Goal: Information Seeking & Learning: Learn about a topic

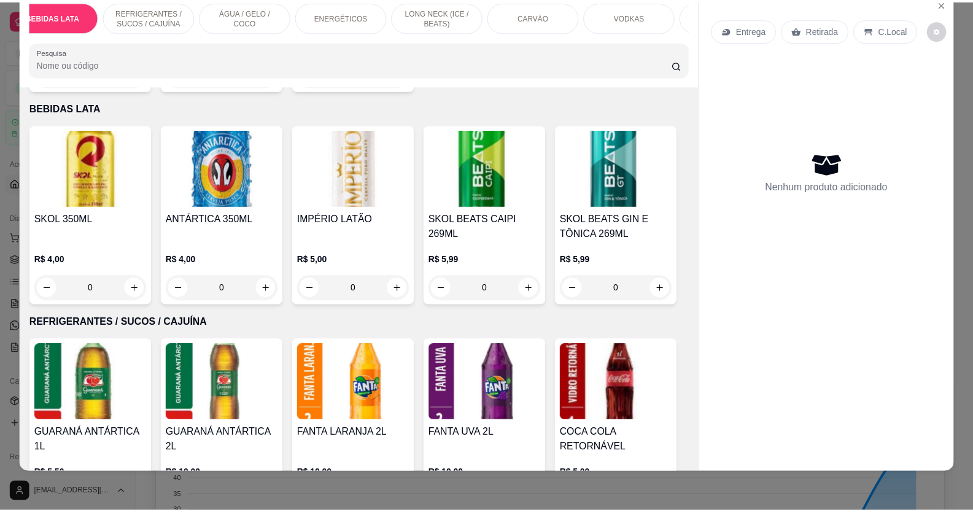
scroll to position [1381, 0]
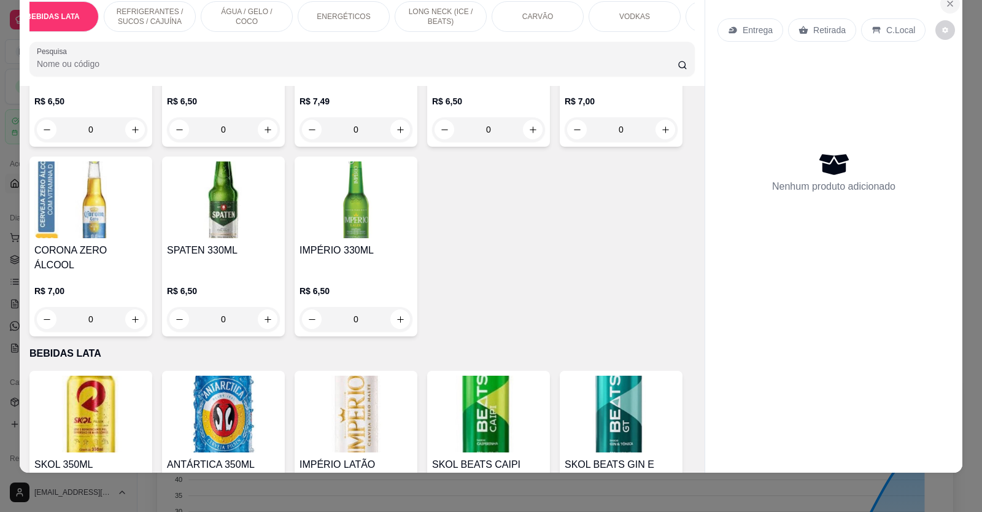
click at [948, 1] on icon "Close" at bounding box center [950, 3] width 5 height 5
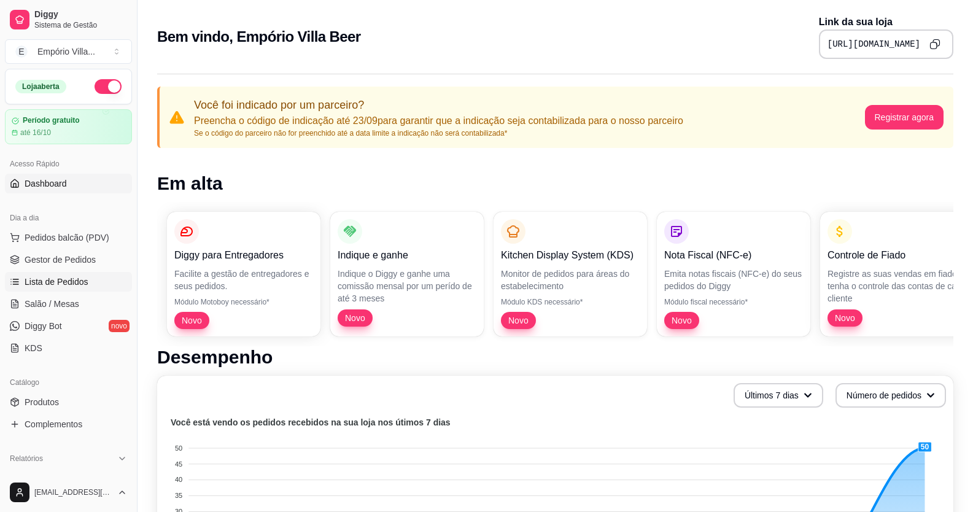
click at [64, 284] on span "Lista de Pedidos" at bounding box center [57, 282] width 64 height 12
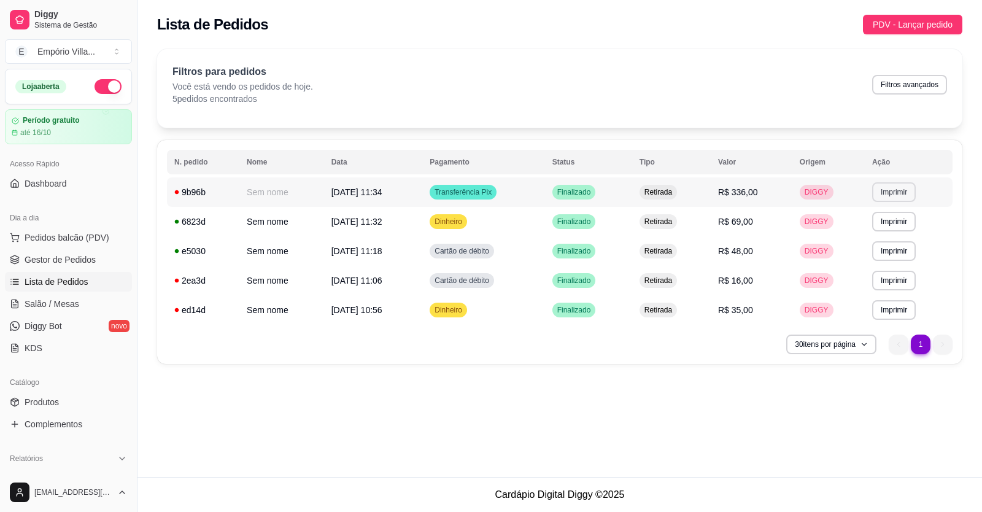
click at [894, 188] on button "Imprimir" at bounding box center [894, 192] width 44 height 20
click at [867, 236] on button "IMPRESSORA" at bounding box center [873, 234] width 86 height 19
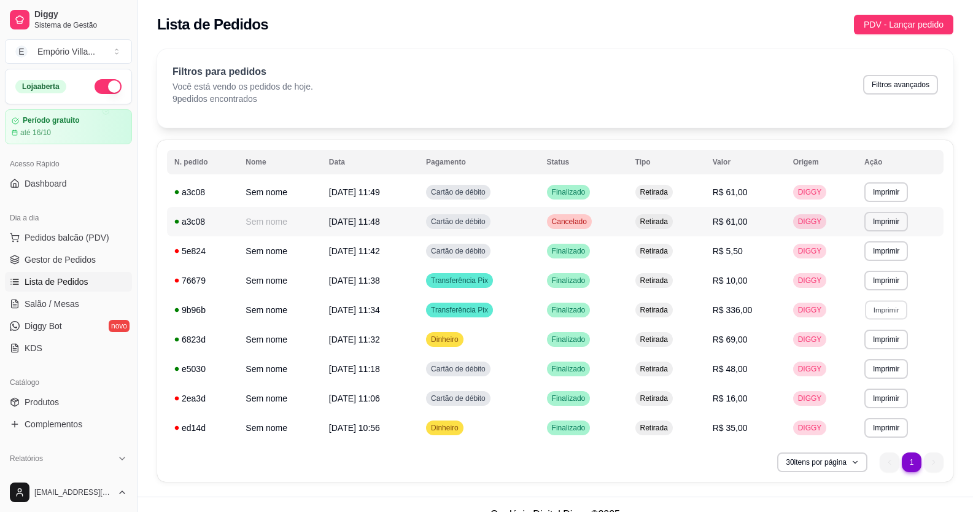
click at [703, 203] on td "Retirada" at bounding box center [666, 191] width 77 height 29
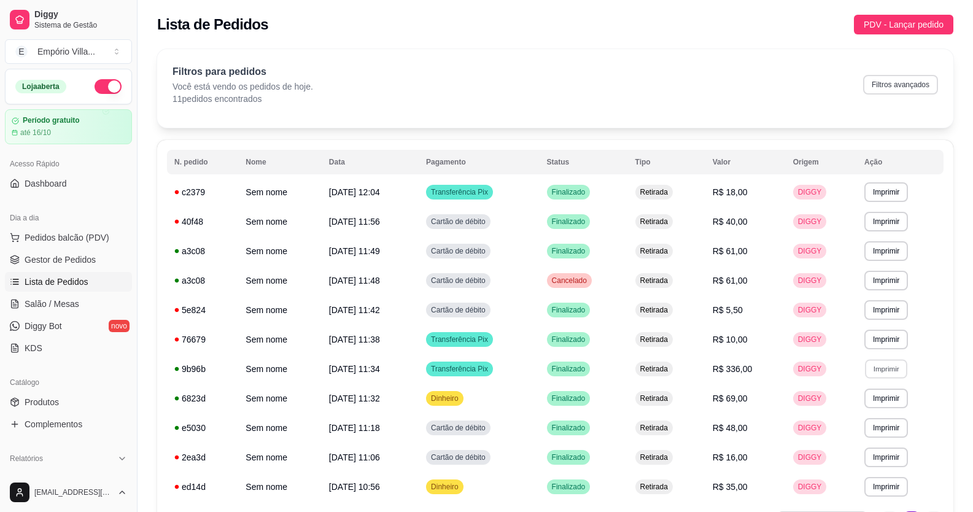
click at [904, 85] on button "Filtros avançados" at bounding box center [900, 85] width 75 height 20
select select "0"
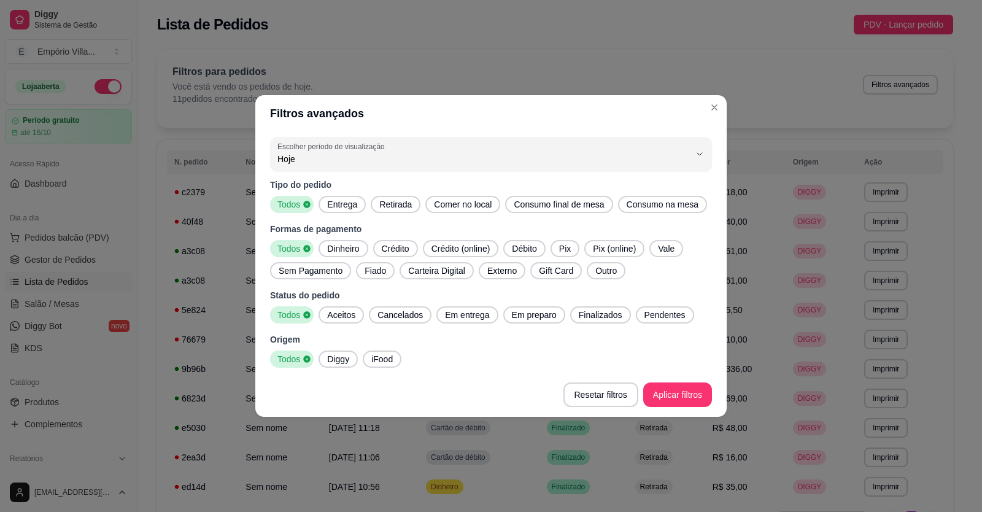
click at [389, 249] on span "Crédito" at bounding box center [395, 248] width 37 height 12
click at [509, 247] on span "Débito" at bounding box center [524, 248] width 34 height 12
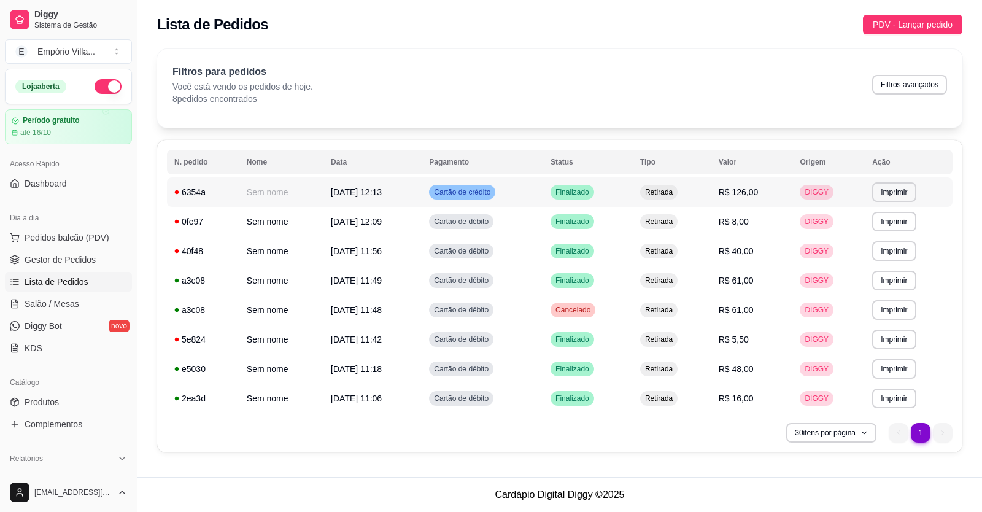
click at [749, 196] on span "R$ 126,00" at bounding box center [739, 192] width 40 height 10
click at [912, 3] on div "Lista de Pedidos PDV - Lançar pedido" at bounding box center [559, 21] width 845 height 42
click at [894, 90] on button "Filtros avançados" at bounding box center [909, 85] width 75 height 20
select select "0"
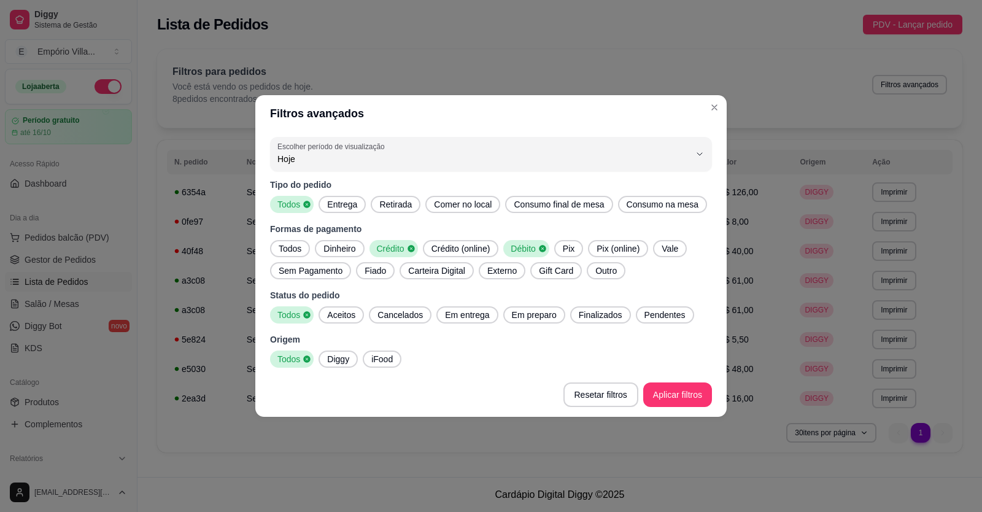
click at [563, 250] on span "Pix" at bounding box center [568, 248] width 21 height 12
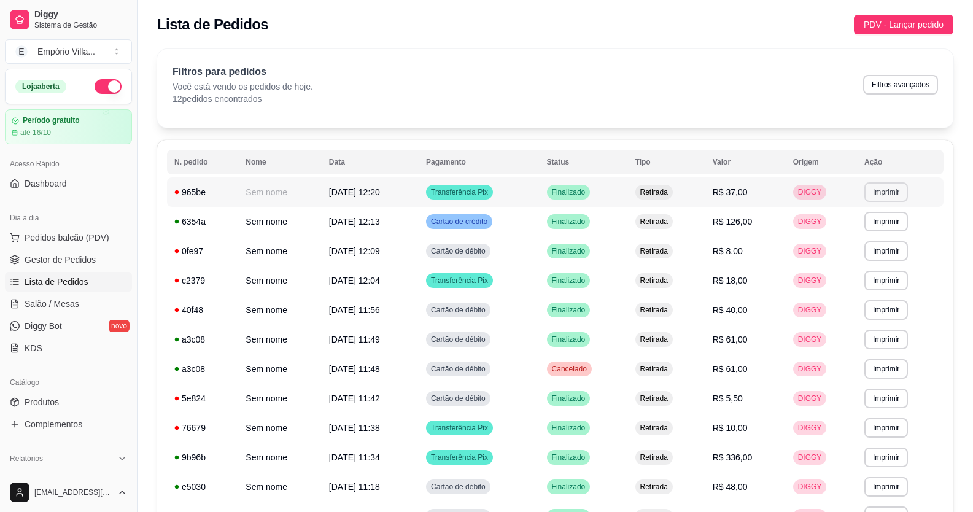
click at [886, 191] on button "Imprimir" at bounding box center [886, 192] width 44 height 20
click at [860, 233] on button "IMPRESSORA" at bounding box center [865, 236] width 89 height 20
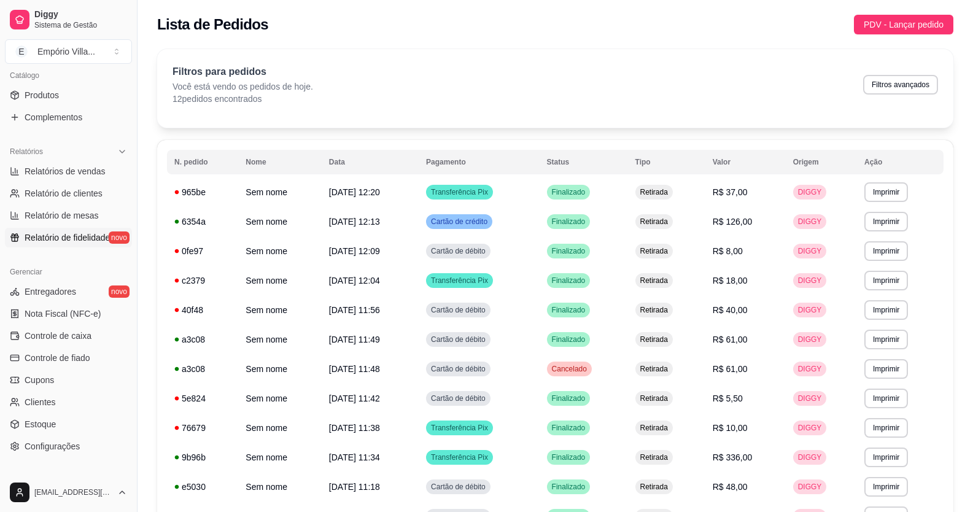
scroll to position [371, 0]
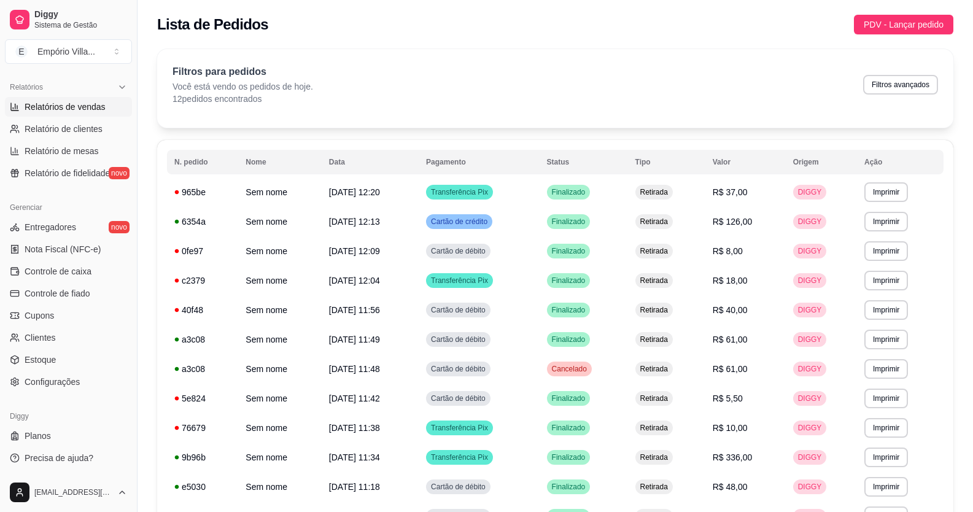
click at [104, 104] on link "Relatórios de vendas" at bounding box center [68, 107] width 127 height 20
select select "ALL"
select select "0"
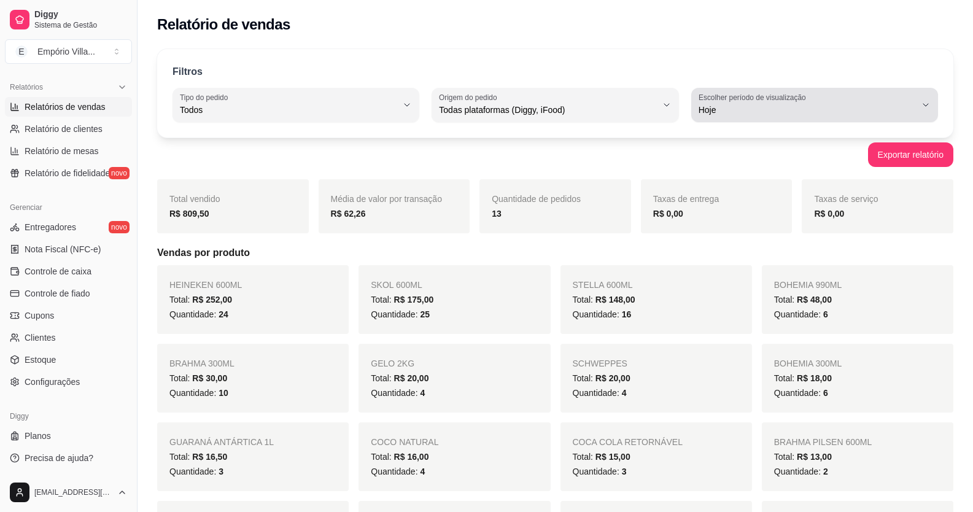
click at [755, 103] on div "Hoje" at bounding box center [806, 105] width 217 height 25
click at [711, 158] on span "Ontem" at bounding box center [808, 159] width 206 height 12
type input "1"
select select "1"
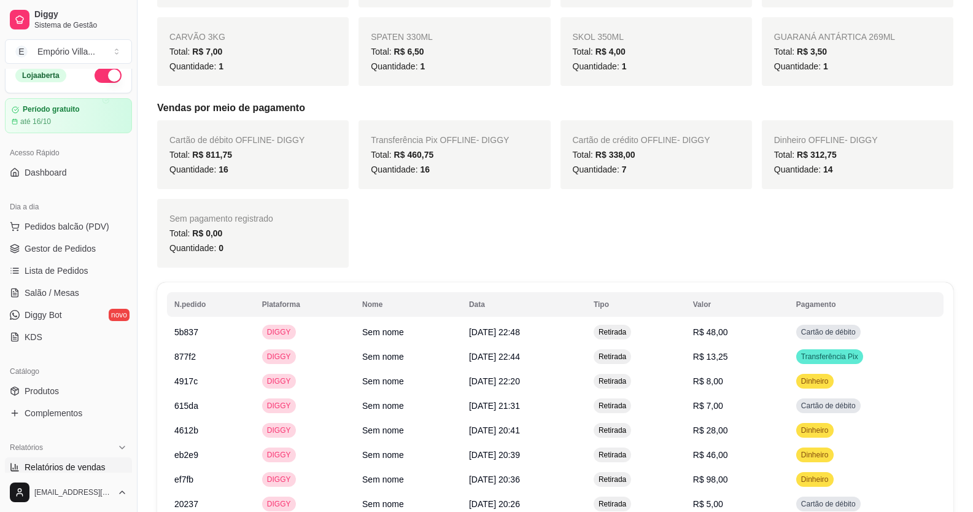
scroll to position [3, 0]
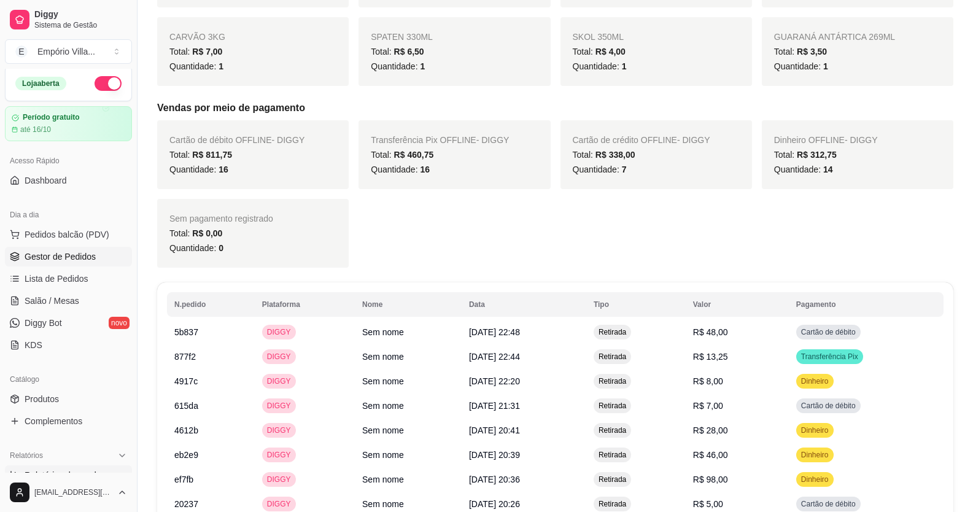
click at [76, 254] on span "Gestor de Pedidos" at bounding box center [60, 256] width 71 height 12
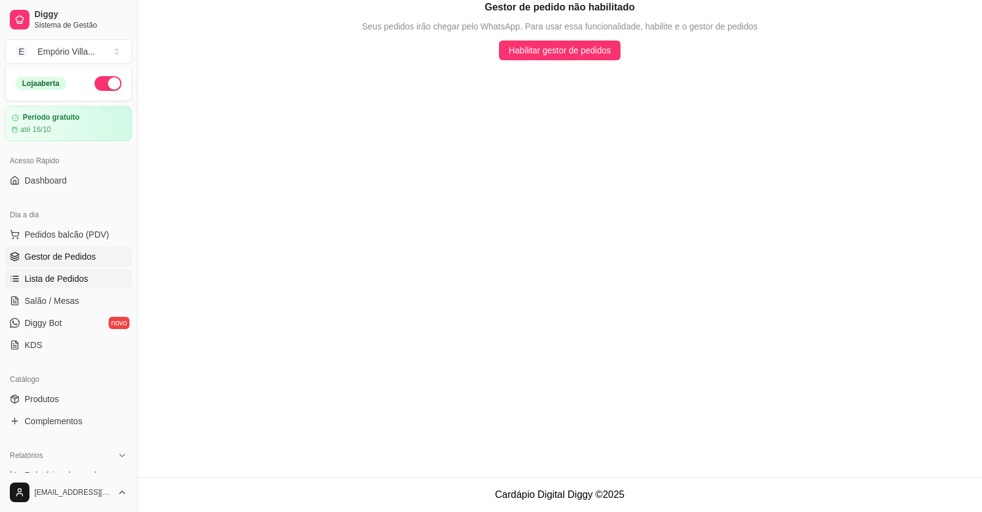
click at [70, 279] on span "Lista de Pedidos" at bounding box center [57, 279] width 64 height 12
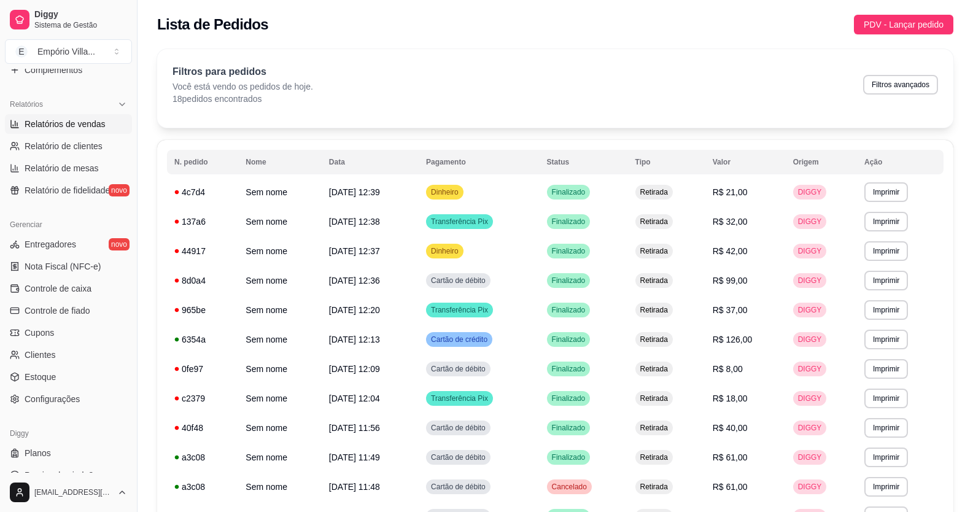
scroll to position [371, 0]
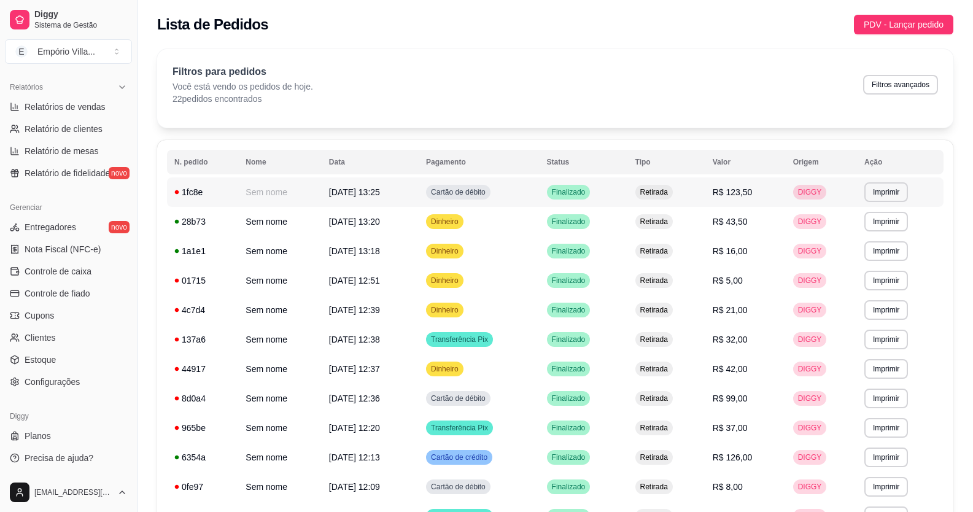
click at [358, 190] on span "[DATE] 13:25" at bounding box center [354, 192] width 51 height 10
click at [887, 190] on button "Imprimir" at bounding box center [886, 192] width 44 height 20
click at [866, 234] on button "IMPRESSORA" at bounding box center [865, 236] width 89 height 20
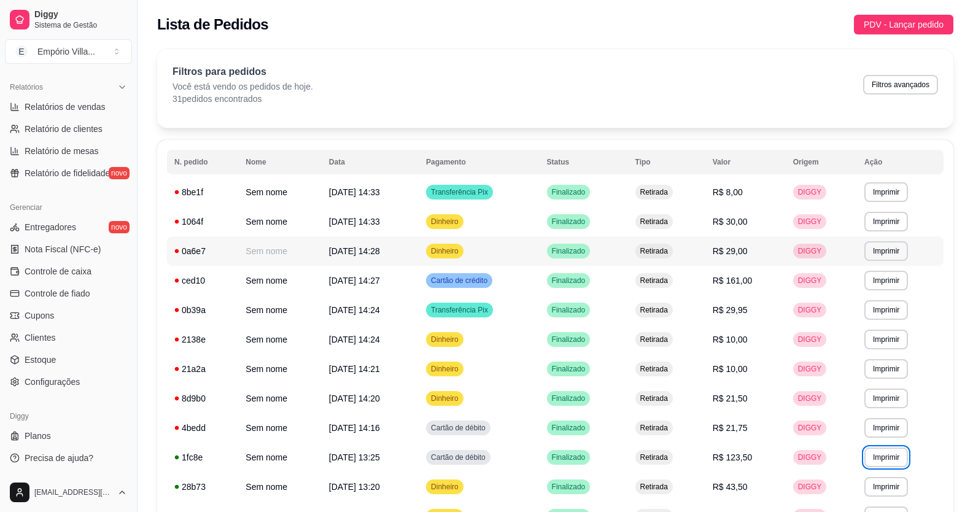
click at [380, 250] on span "[DATE] 14:28" at bounding box center [354, 251] width 51 height 10
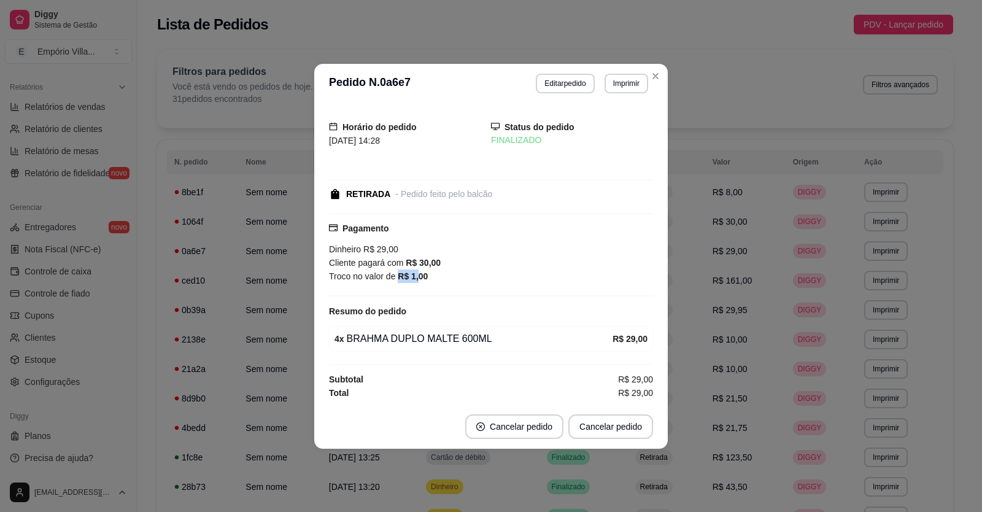
drag, startPoint x: 398, startPoint y: 277, endPoint x: 416, endPoint y: 275, distance: 18.0
click at [416, 275] on strong "R$ 1,00" at bounding box center [413, 276] width 30 height 10
click at [424, 274] on strong "R$ 1,00" at bounding box center [413, 276] width 30 height 10
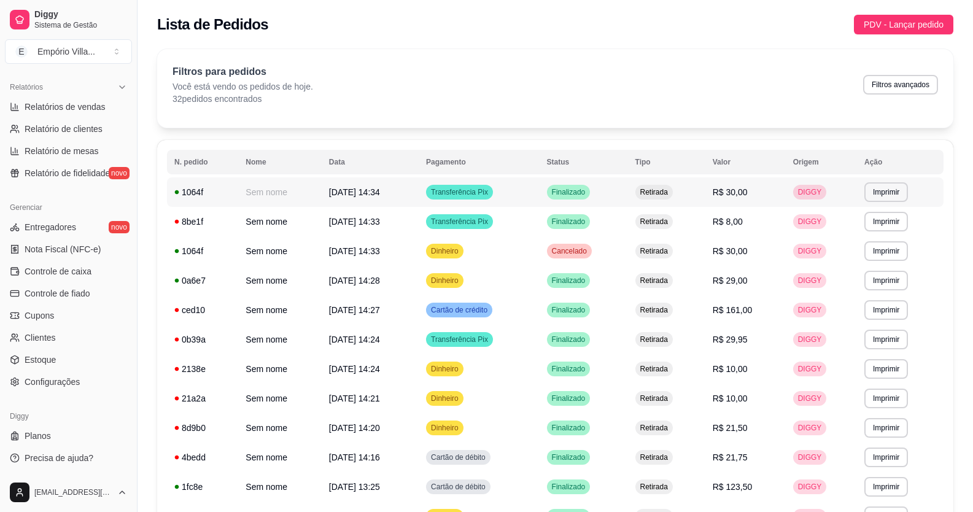
click at [406, 188] on td "[DATE] 14:34" at bounding box center [370, 191] width 97 height 29
click at [490, 192] on span "Transferência Pix" at bounding box center [459, 192] width 62 height 10
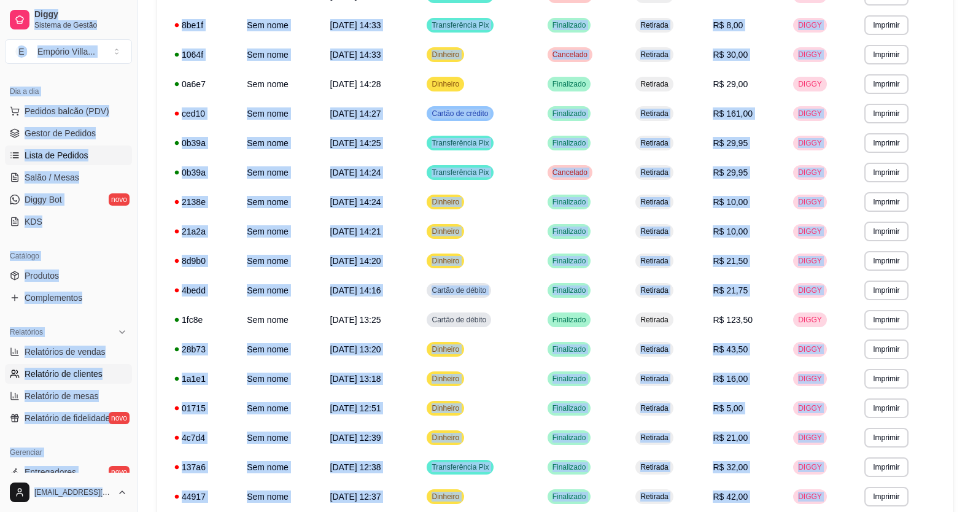
scroll to position [126, 0]
click at [88, 354] on span "Relatórios de vendas" at bounding box center [65, 352] width 81 height 12
select select "ALL"
select select "0"
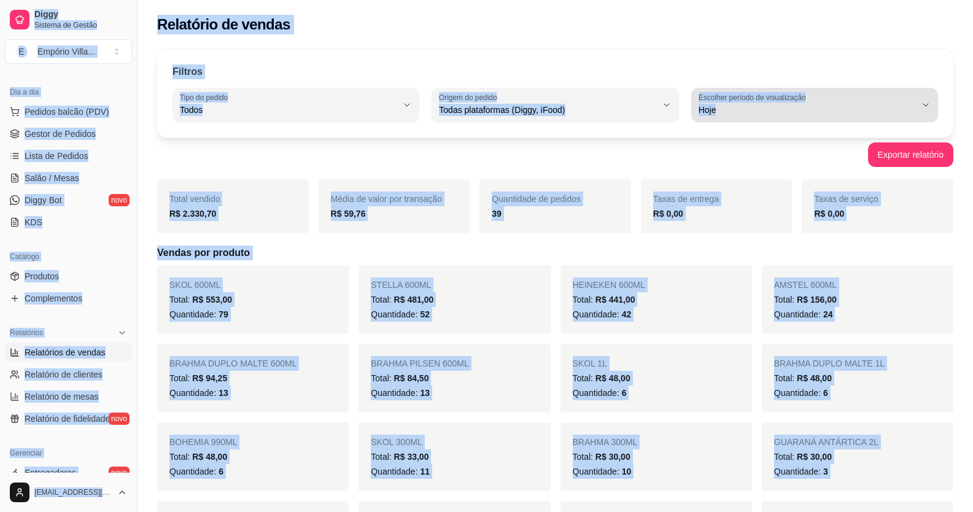
click at [775, 99] on label "Escolher período de visualização" at bounding box center [753, 97] width 111 height 10
click at [725, 142] on span "Hoje" at bounding box center [808, 139] width 206 height 12
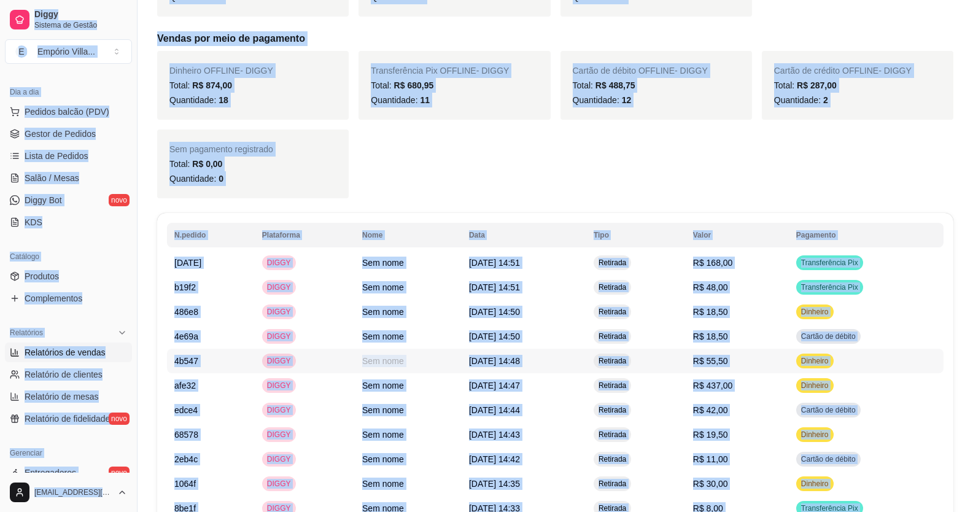
scroll to position [798, 0]
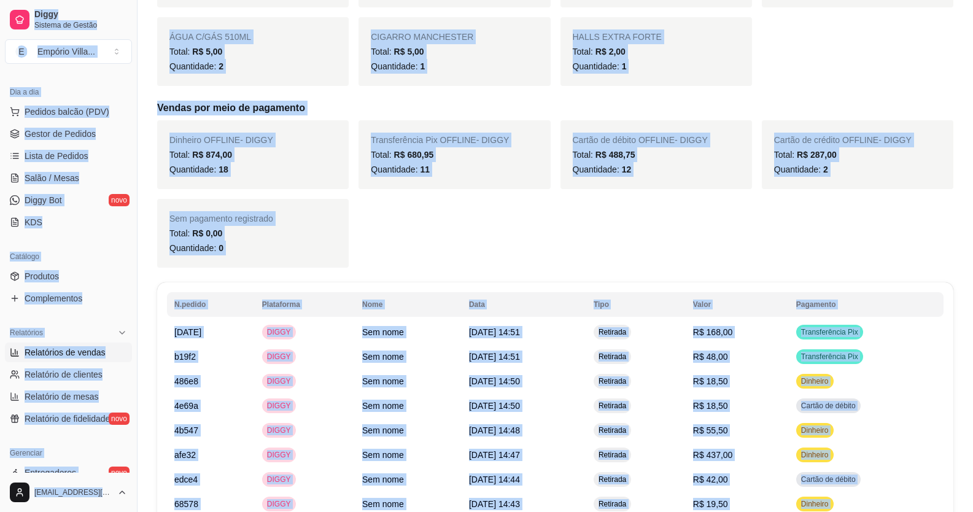
type input "7"
select select "7"
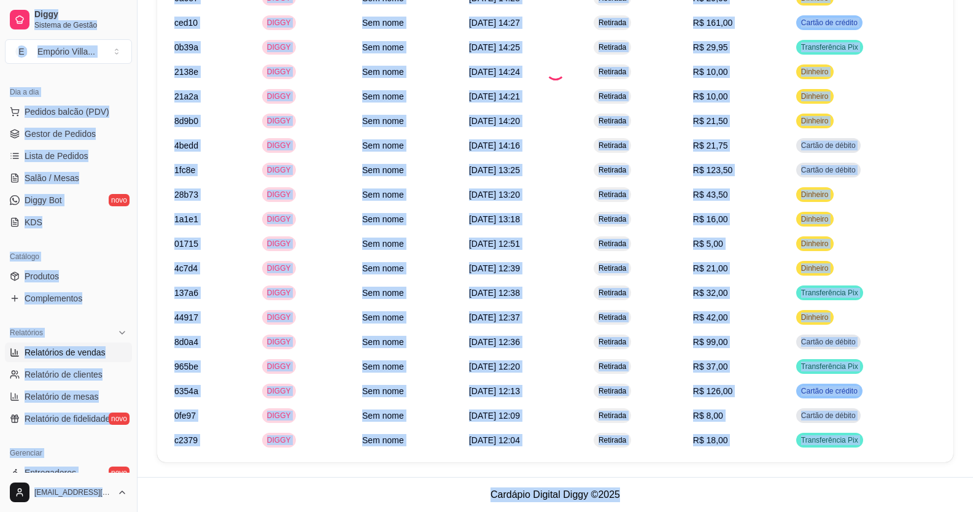
scroll to position [0, 0]
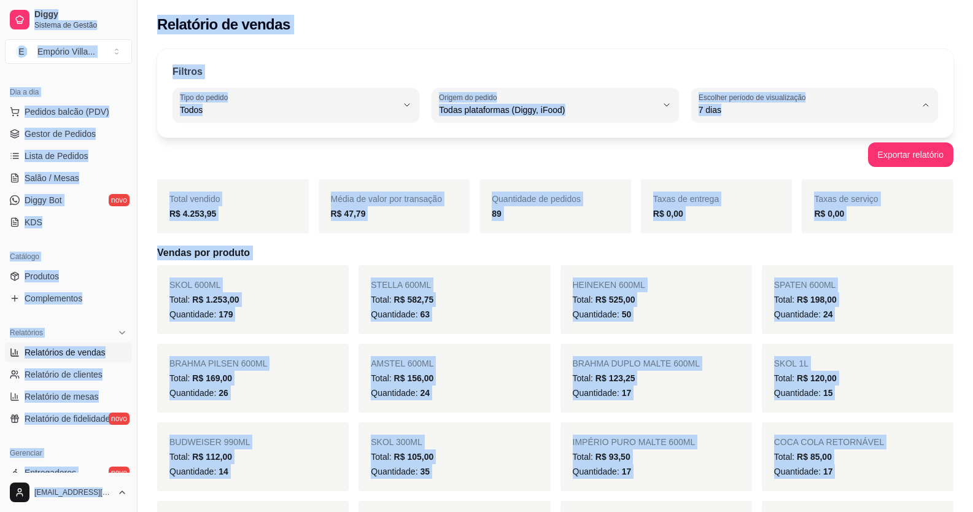
click at [715, 141] on span "Hoje" at bounding box center [808, 139] width 206 height 12
type input "0"
select select "0"
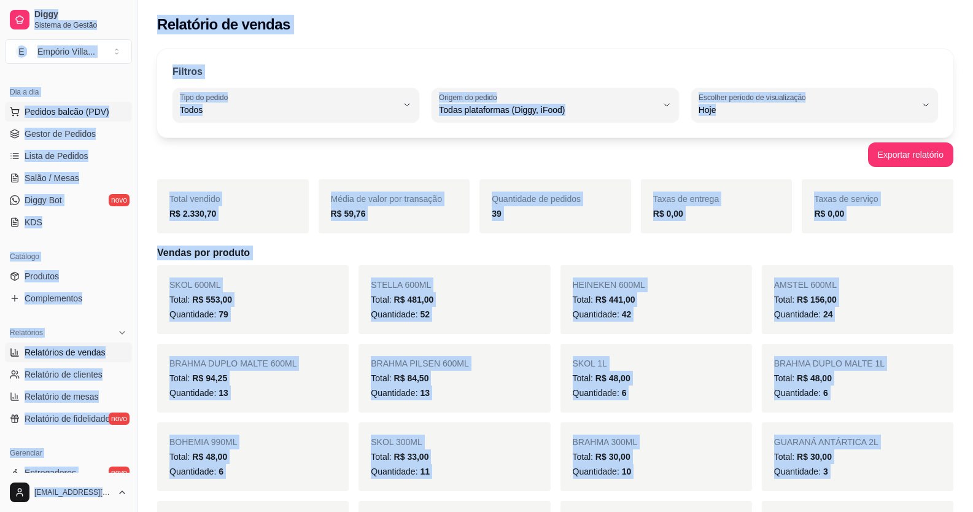
click at [84, 116] on span "Pedidos balcão (PDV)" at bounding box center [67, 112] width 85 height 12
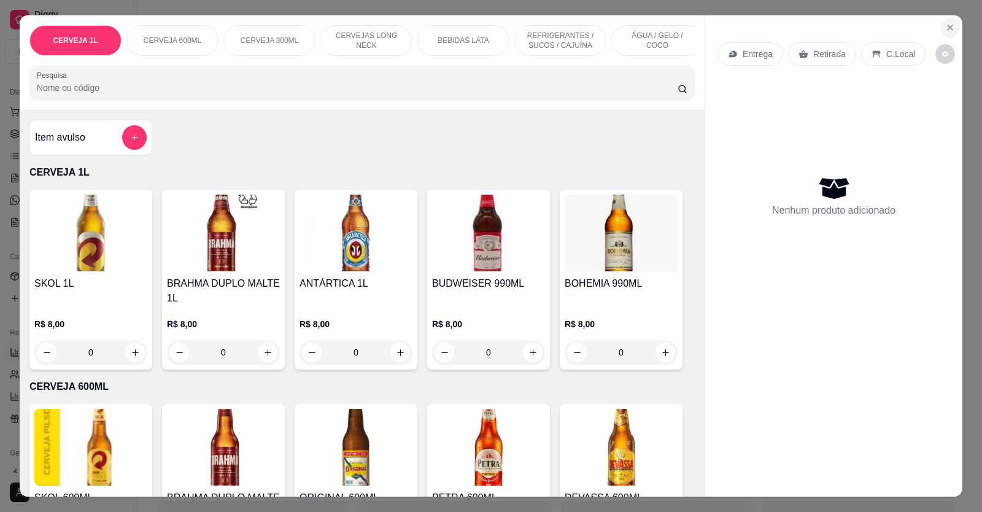
click at [945, 26] on icon "Close" at bounding box center [950, 28] width 10 height 10
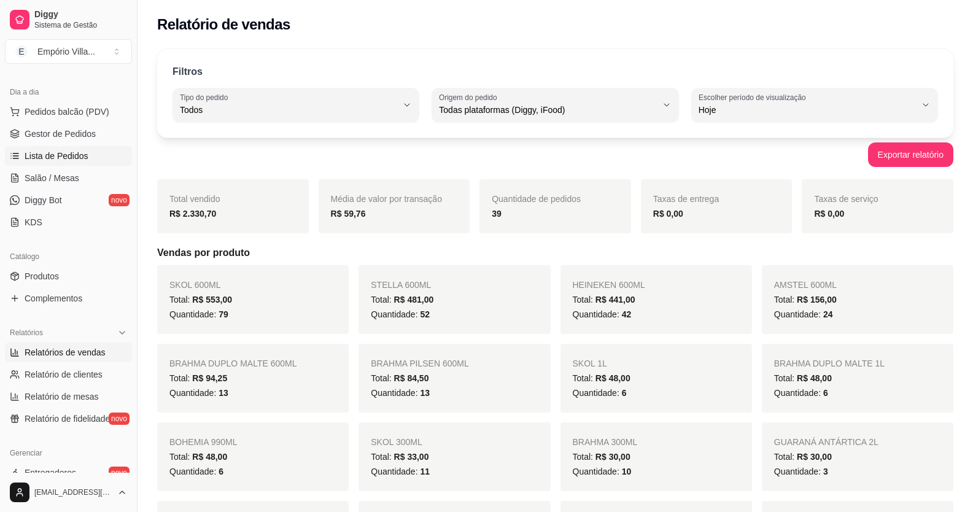
click at [69, 159] on span "Lista de Pedidos" at bounding box center [57, 156] width 64 height 12
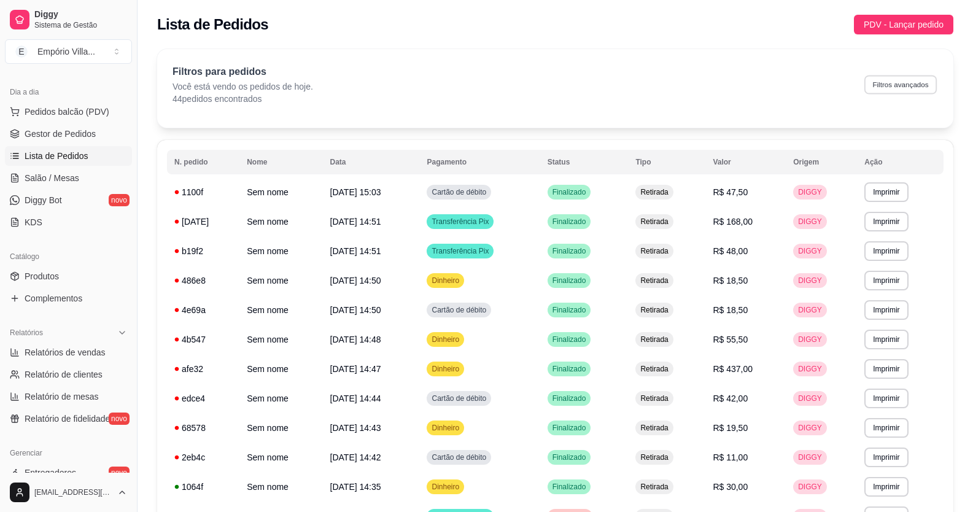
click at [891, 87] on button "Filtros avançados" at bounding box center [900, 84] width 72 height 19
select select "0"
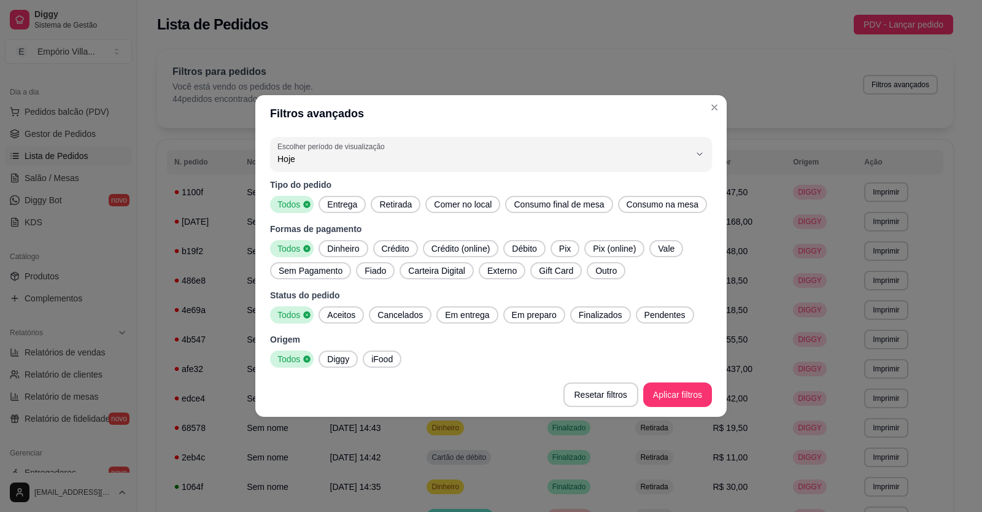
click at [392, 249] on span "Crédito" at bounding box center [395, 248] width 37 height 12
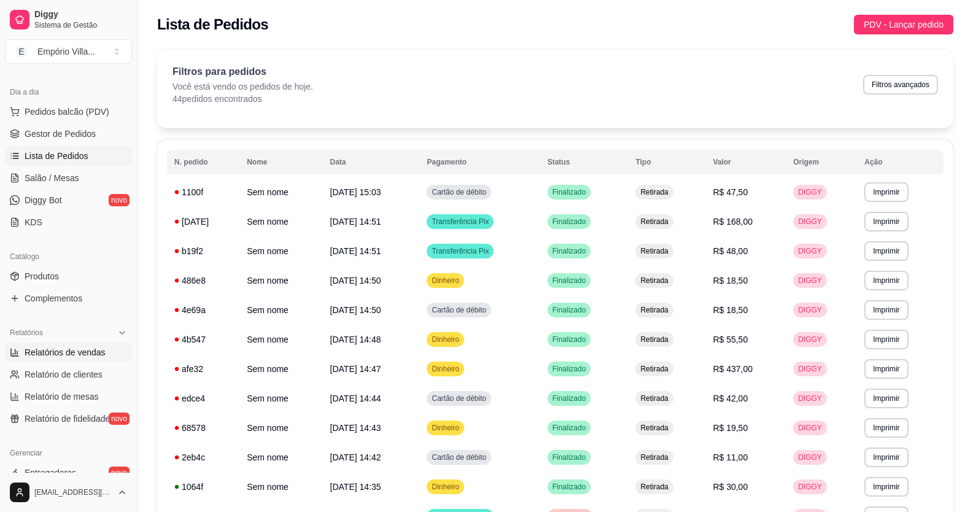
click at [97, 347] on span "Relatórios de vendas" at bounding box center [65, 352] width 81 height 12
select select "ALL"
select select "0"
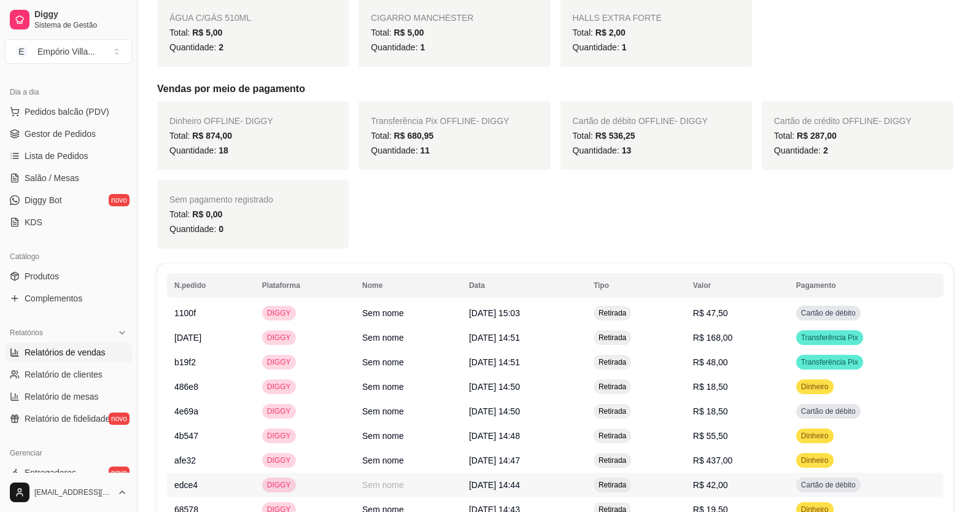
scroll to position [633, 0]
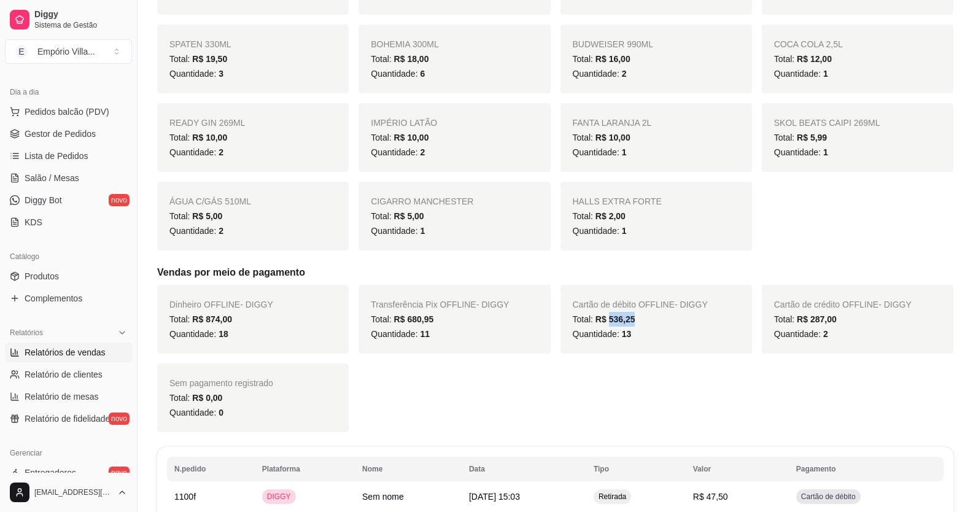
drag, startPoint x: 606, startPoint y: 316, endPoint x: 643, endPoint y: 320, distance: 36.4
click at [643, 320] on div "Total: R$ 536,25" at bounding box center [656, 319] width 167 height 15
drag, startPoint x: 981, startPoint y: 80, endPoint x: 72, endPoint y: 155, distance: 912.6
click at [72, 155] on span "Lista de Pedidos" at bounding box center [57, 156] width 64 height 12
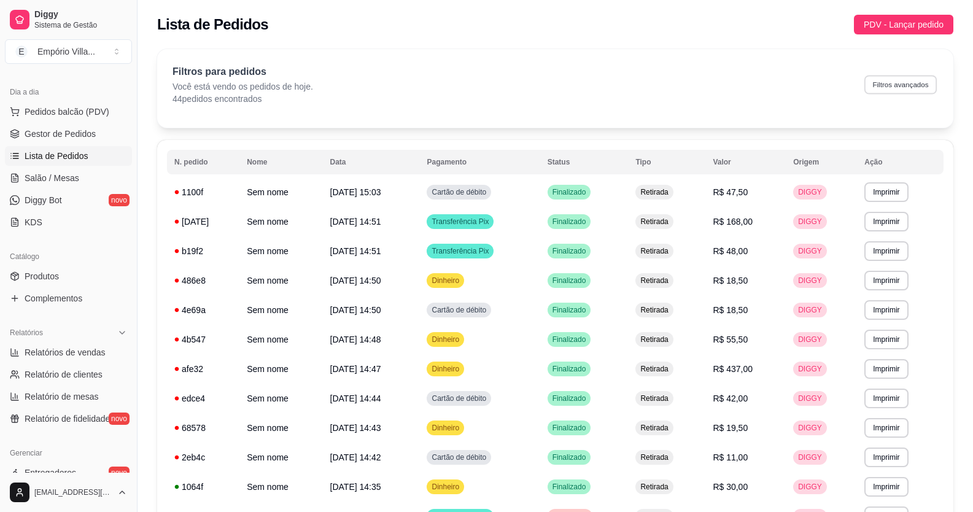
click at [883, 88] on button "Filtros avançados" at bounding box center [900, 84] width 72 height 19
select select "0"
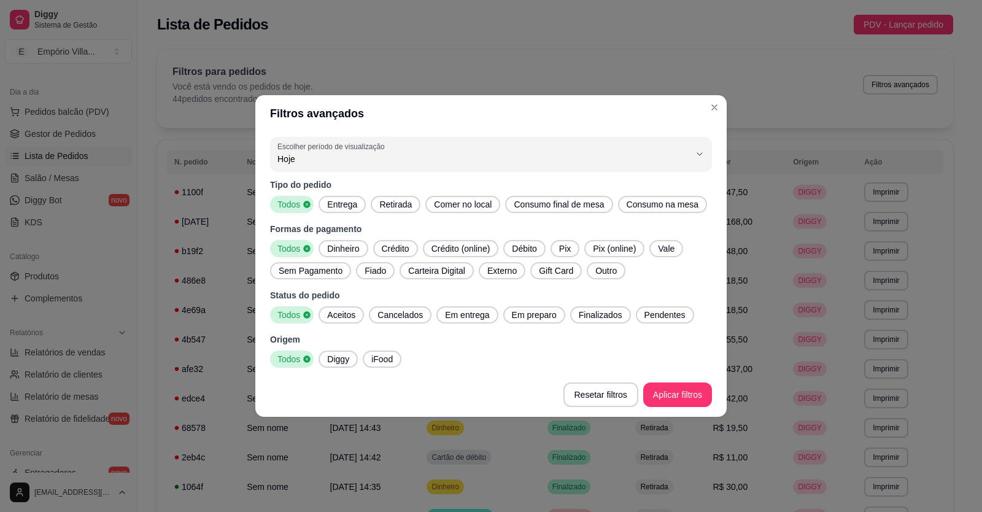
click at [561, 250] on span "Pix" at bounding box center [564, 248] width 21 height 12
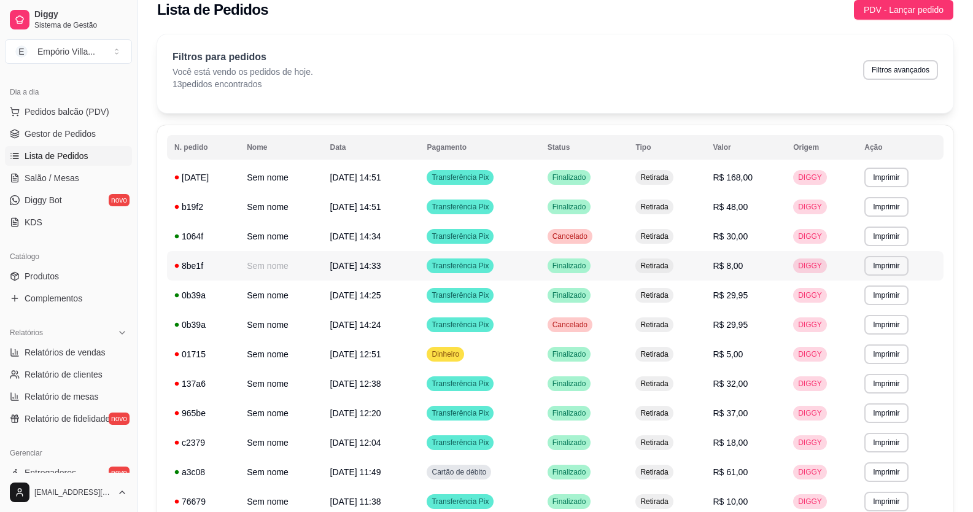
scroll to position [76, 0]
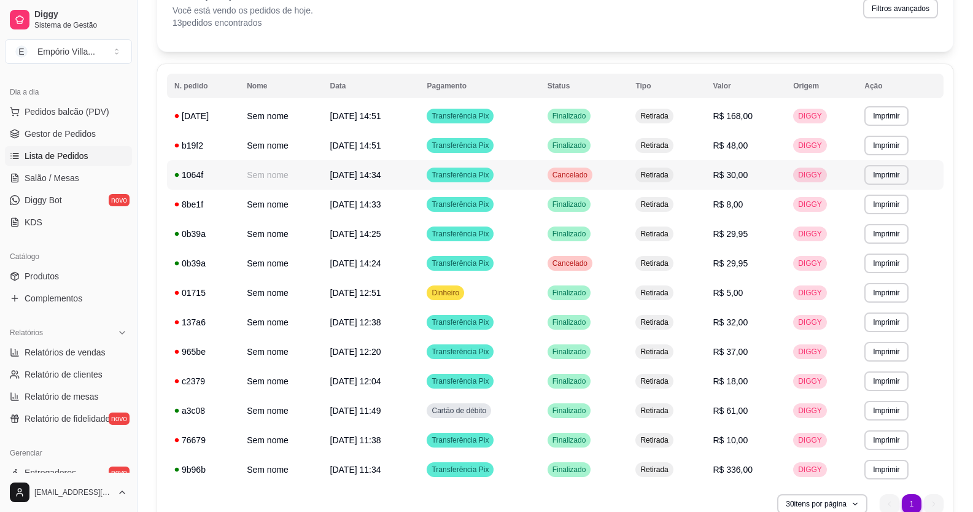
click at [181, 176] on div "1064f" at bounding box center [203, 175] width 58 height 12
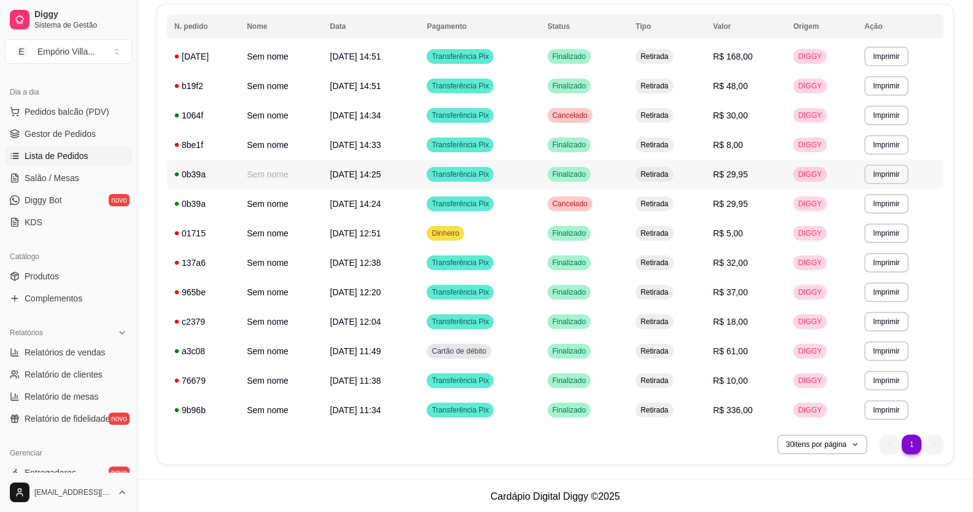
scroll to position [137, 0]
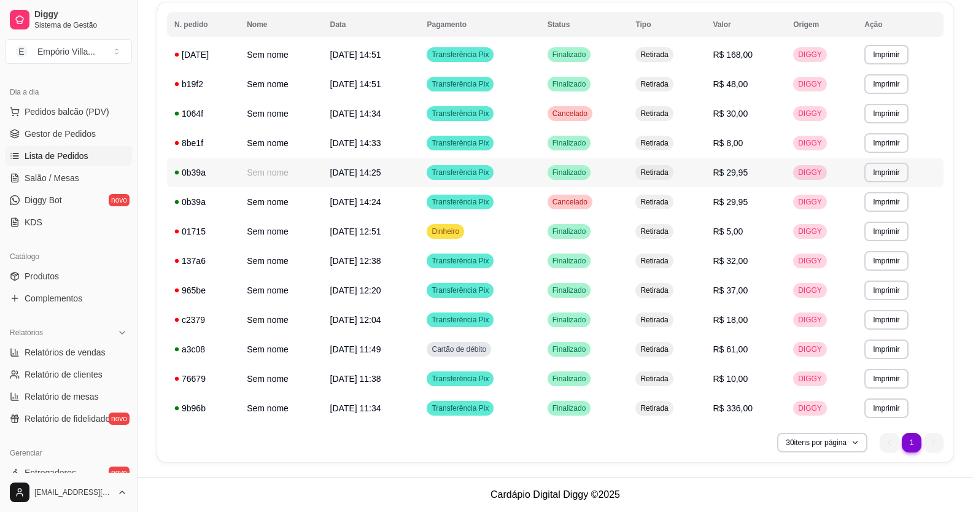
click at [369, 174] on span "[DATE] 14:25" at bounding box center [355, 173] width 51 height 10
click at [392, 345] on td "[DATE] 11:49" at bounding box center [371, 348] width 97 height 29
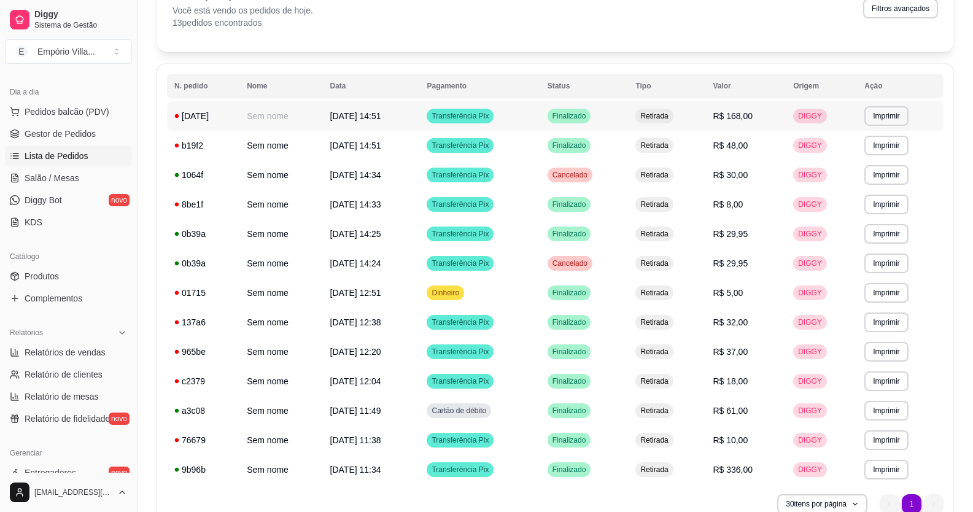
click at [486, 119] on span "Transferência Pix" at bounding box center [460, 116] width 62 height 10
click at [381, 293] on span "[DATE] 12:51" at bounding box center [355, 293] width 51 height 10
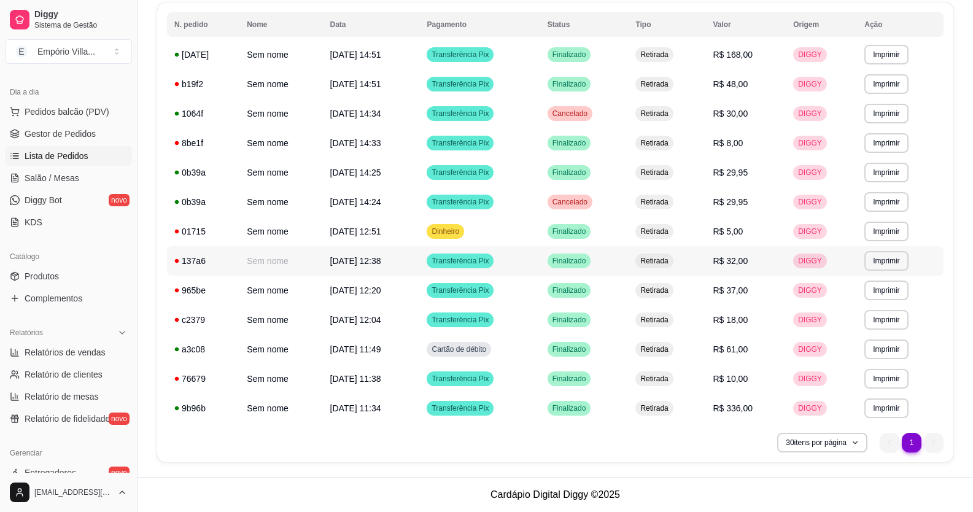
click at [521, 262] on td "Transferência Pix" at bounding box center [479, 260] width 120 height 29
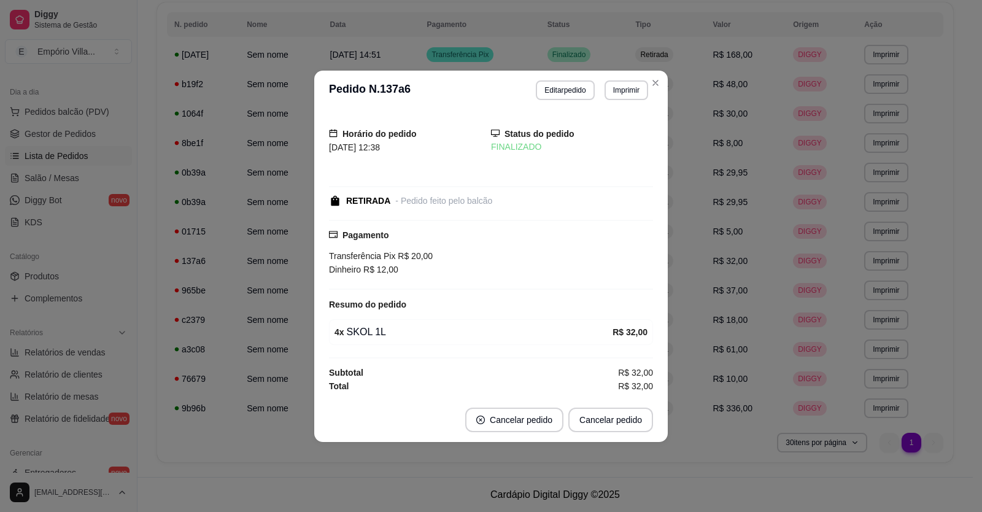
drag, startPoint x: 411, startPoint y: 259, endPoint x: 435, endPoint y: 259, distance: 23.9
click at [435, 259] on div "Transferência Pix R$ 20,00" at bounding box center [491, 256] width 324 height 14
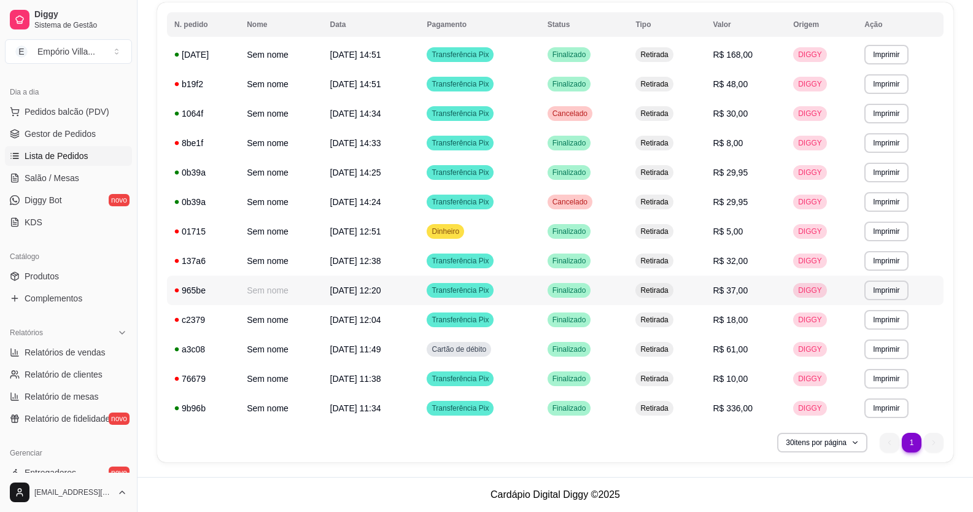
click at [532, 293] on td "Transferência Pix" at bounding box center [479, 290] width 120 height 29
click at [512, 285] on td "Transferência Pix" at bounding box center [479, 290] width 120 height 29
click at [512, 323] on td "Transferência Pix" at bounding box center [479, 319] width 120 height 29
click at [491, 353] on div "Cartão de débito" at bounding box center [459, 349] width 64 height 15
click at [735, 349] on span "R$ 61,00" at bounding box center [730, 349] width 35 height 10
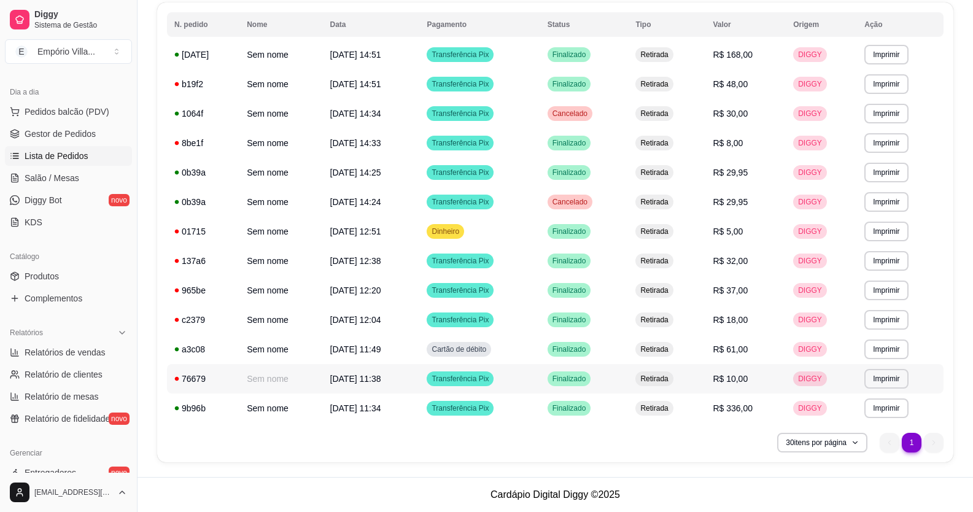
click at [528, 379] on td "Transferência Pix" at bounding box center [479, 378] width 120 height 29
click at [88, 354] on span "Relatórios de vendas" at bounding box center [65, 352] width 81 height 12
select select "ALL"
select select "0"
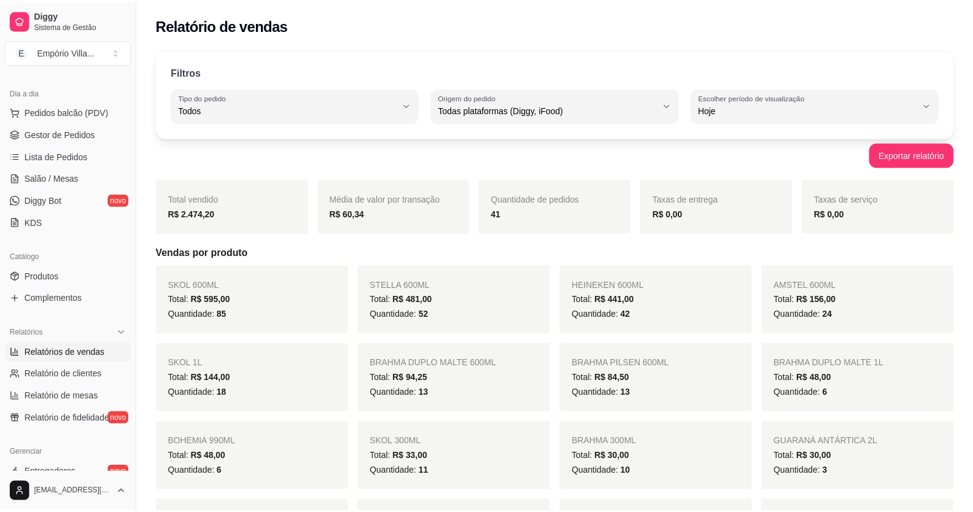
scroll to position [552, 0]
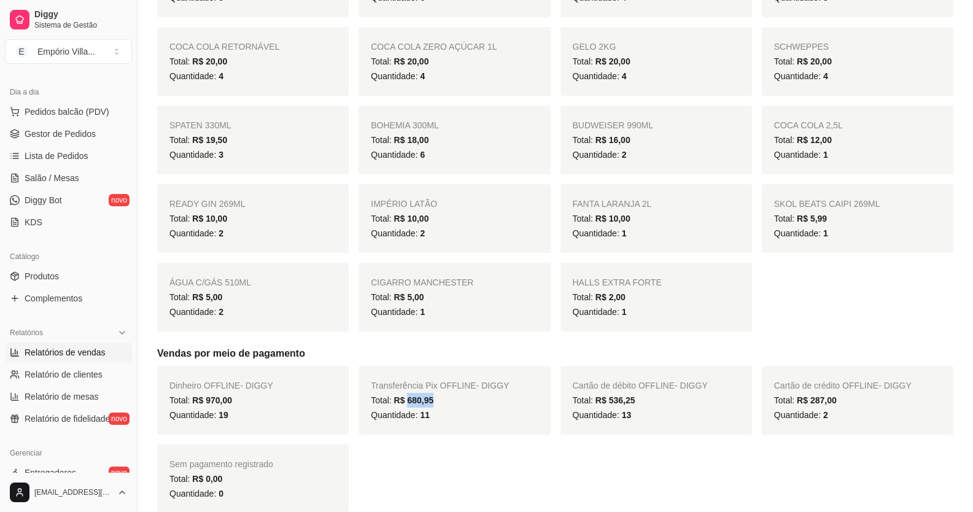
drag, startPoint x: 406, startPoint y: 403, endPoint x: 443, endPoint y: 399, distance: 36.4
click at [443, 399] on div "Total: R$ 680,95" at bounding box center [454, 400] width 167 height 15
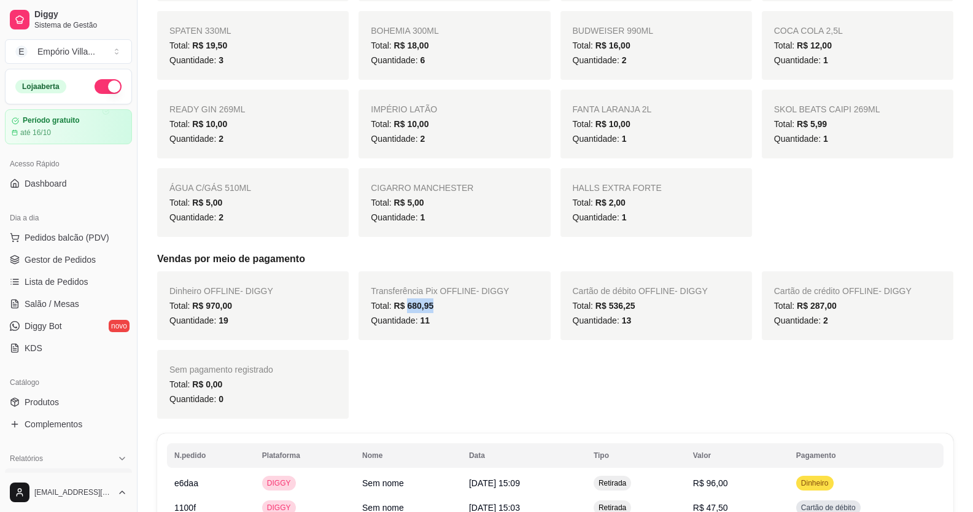
scroll to position [633, 0]
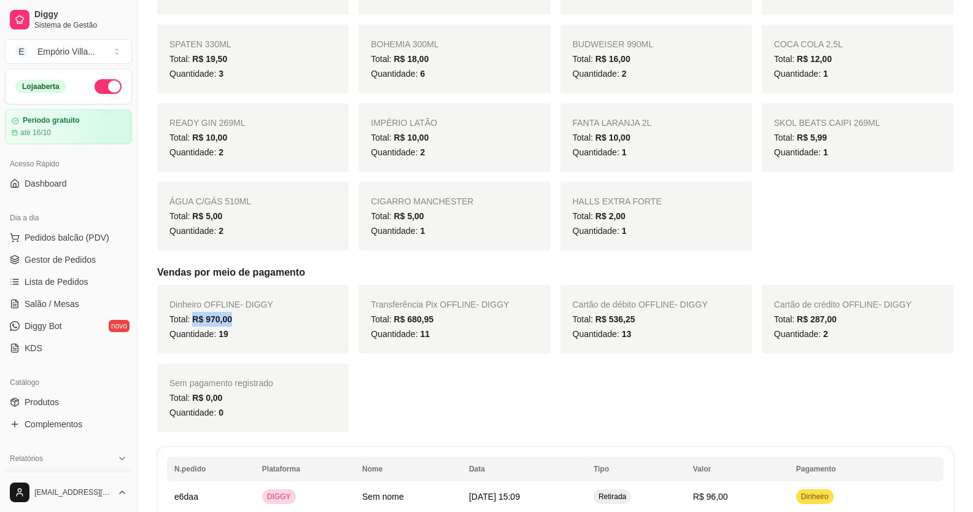
drag, startPoint x: 192, startPoint y: 318, endPoint x: 234, endPoint y: 319, distance: 42.4
click at [234, 319] on div "Total: R$ 970,00" at bounding box center [252, 319] width 167 height 15
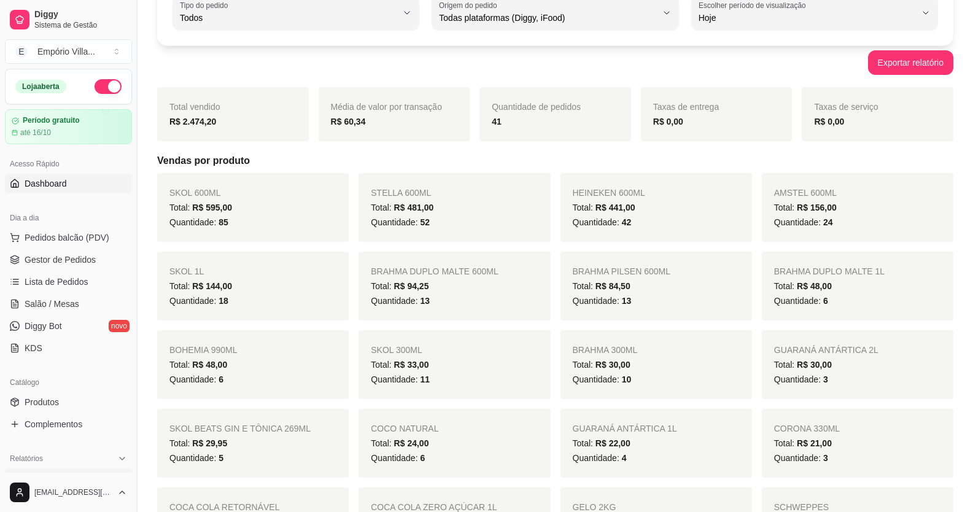
scroll to position [0, 0]
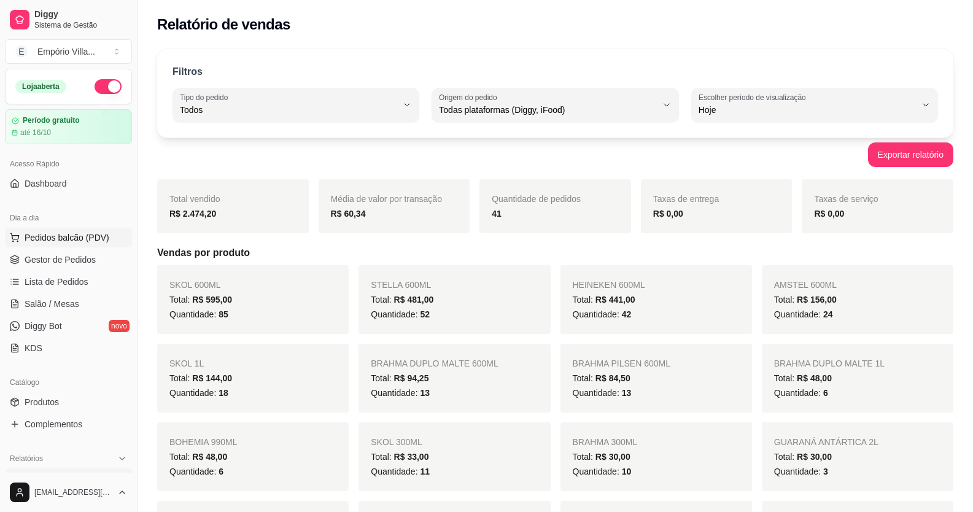
click at [77, 242] on span "Pedidos balcão (PDV)" at bounding box center [67, 237] width 85 height 12
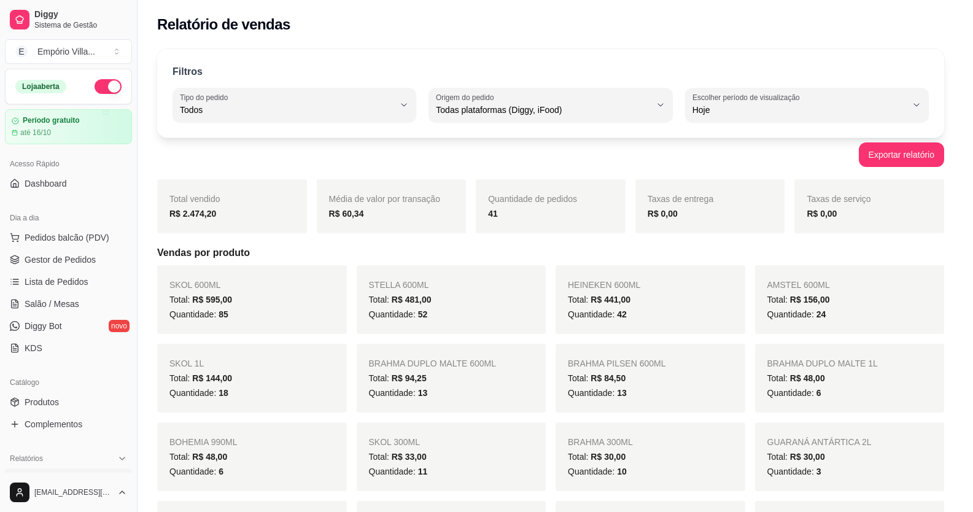
click at [82, 258] on img at bounding box center [90, 233] width 113 height 77
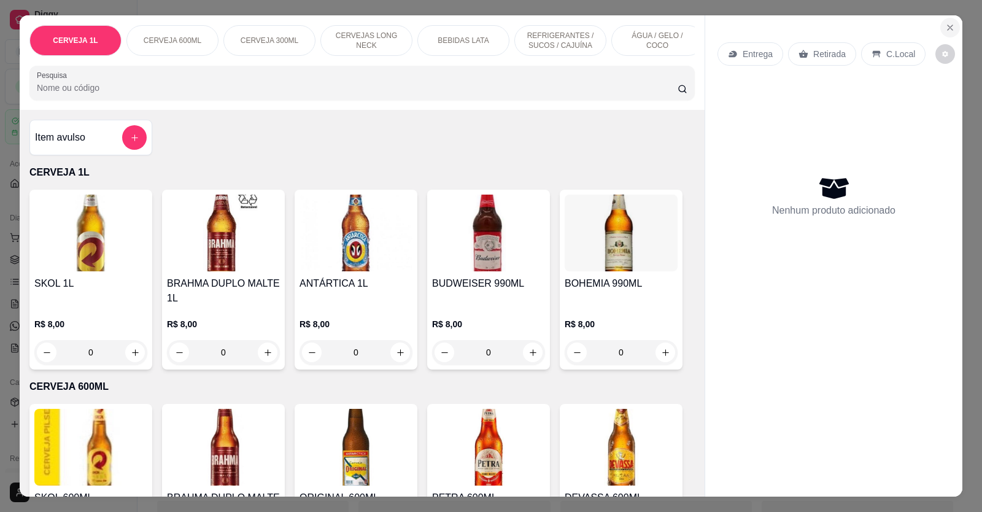
click at [945, 28] on icon "Close" at bounding box center [950, 28] width 10 height 10
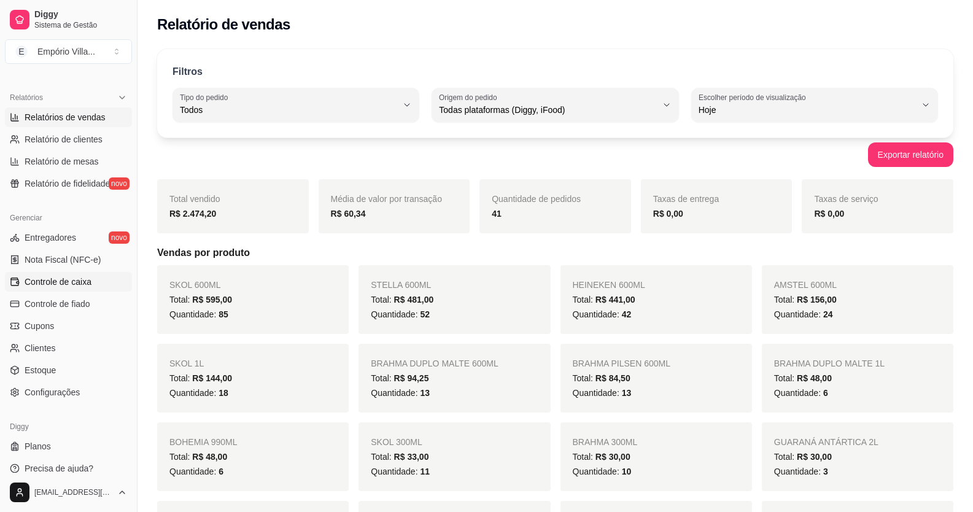
scroll to position [371, 0]
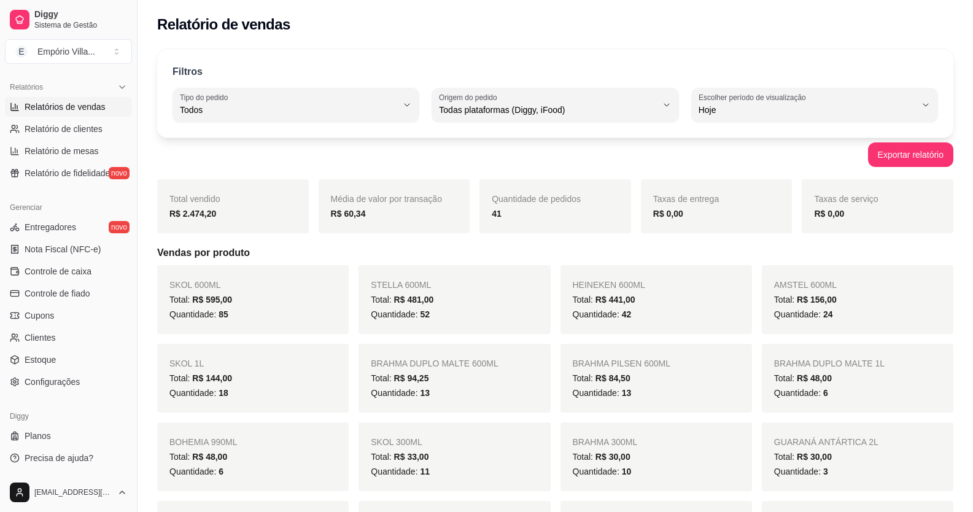
click at [94, 110] on span "Relatórios de vendas" at bounding box center [65, 107] width 81 height 12
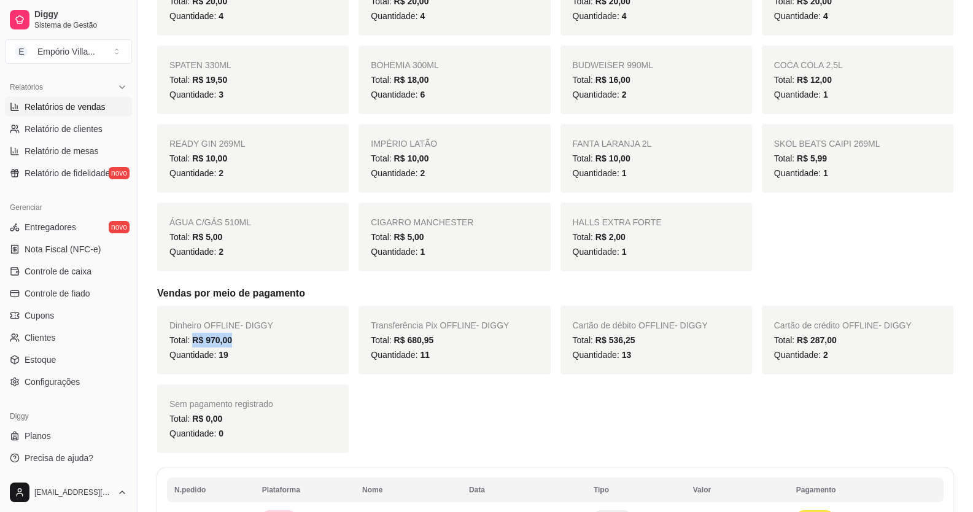
scroll to position [675, 0]
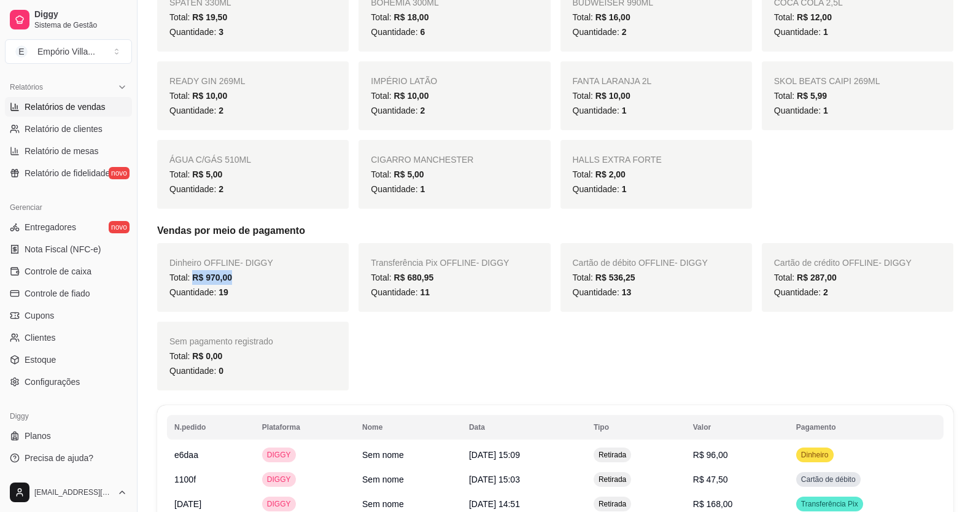
click at [378, 320] on div "Dinheiro OFFLINE - DIGGY Total: R$ 970,00 Quantidade: 19 Transferência Pix OFFL…" at bounding box center [555, 316] width 796 height 147
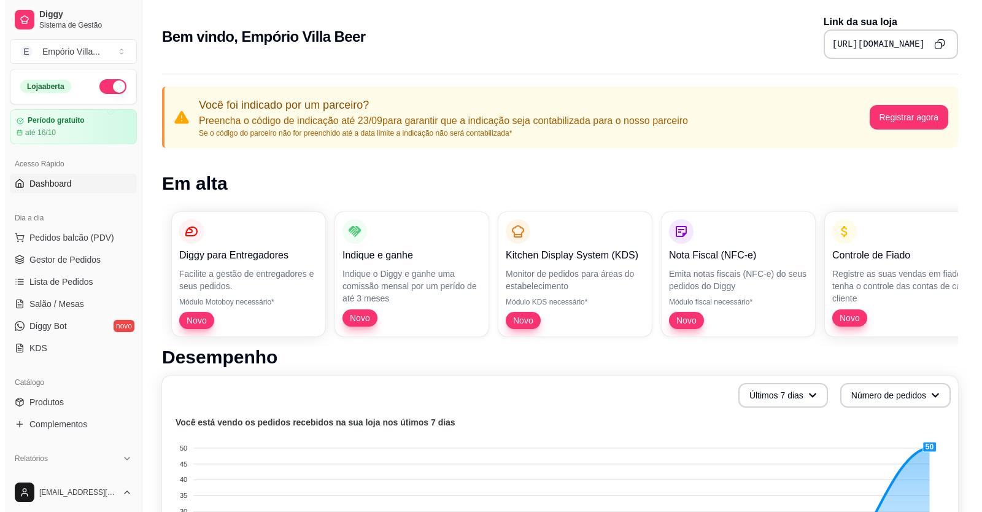
scroll to position [245, 0]
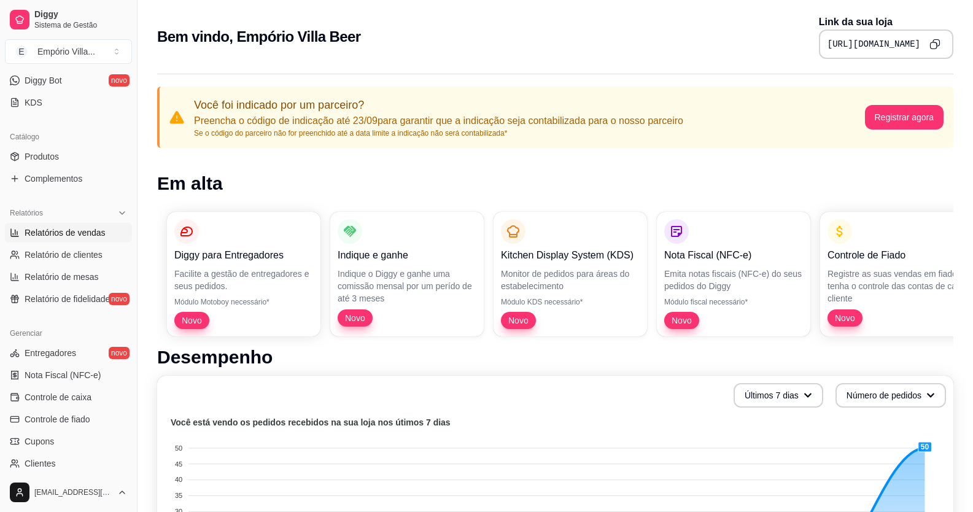
click at [69, 238] on span "Relatórios de vendas" at bounding box center [65, 232] width 81 height 12
select select "ALL"
select select "0"
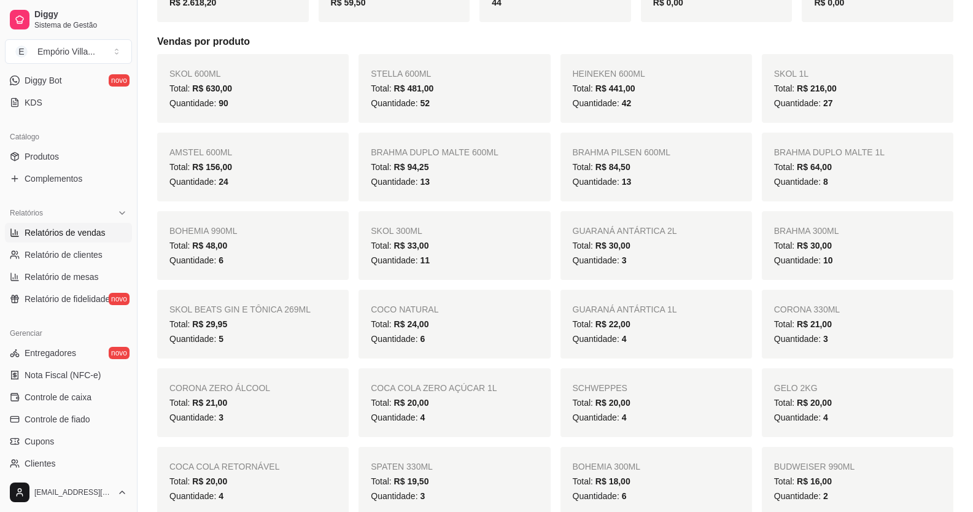
scroll to position [245, 0]
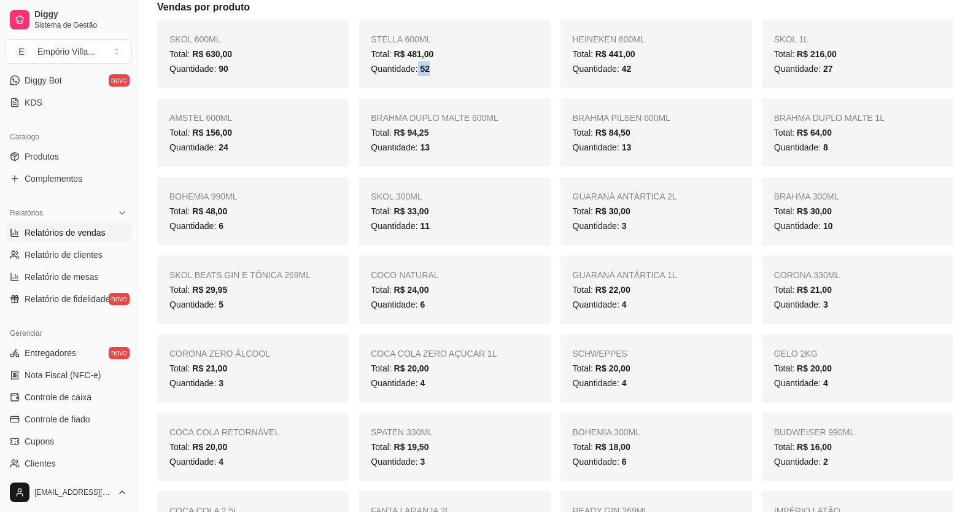
drag, startPoint x: 417, startPoint y: 73, endPoint x: 432, endPoint y: 70, distance: 15.0
click at [432, 70] on div "Quantidade: 52" at bounding box center [454, 68] width 167 height 15
click at [425, 72] on span "52" at bounding box center [425, 69] width 10 height 10
drag, startPoint x: 419, startPoint y: 69, endPoint x: 437, endPoint y: 69, distance: 18.4
click at [437, 69] on div "Quantidade: 52" at bounding box center [454, 68] width 167 height 15
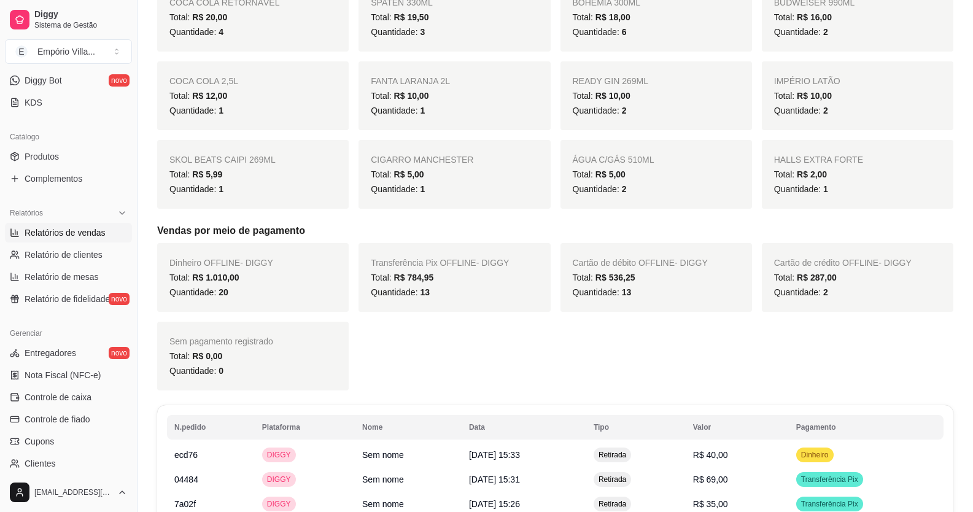
scroll to position [430, 0]
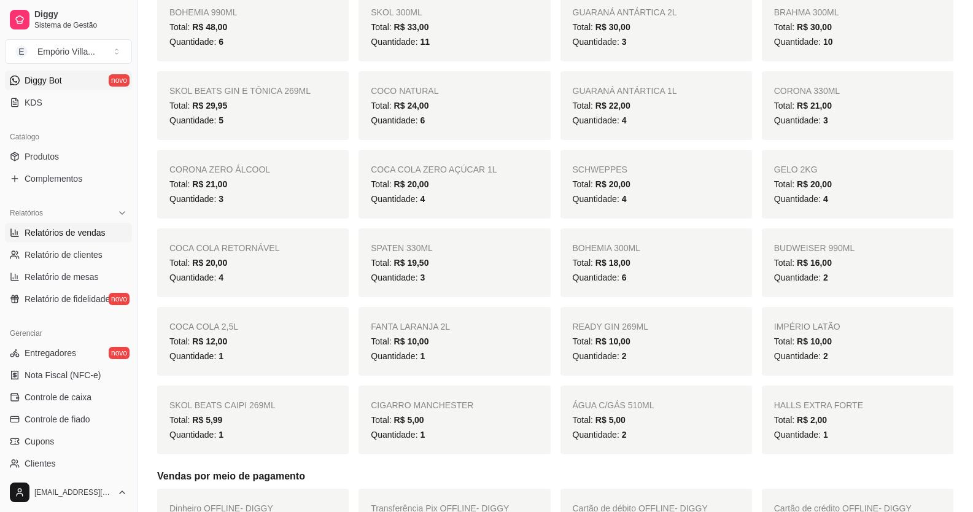
click at [50, 83] on span "Diggy Bot" at bounding box center [43, 80] width 37 height 12
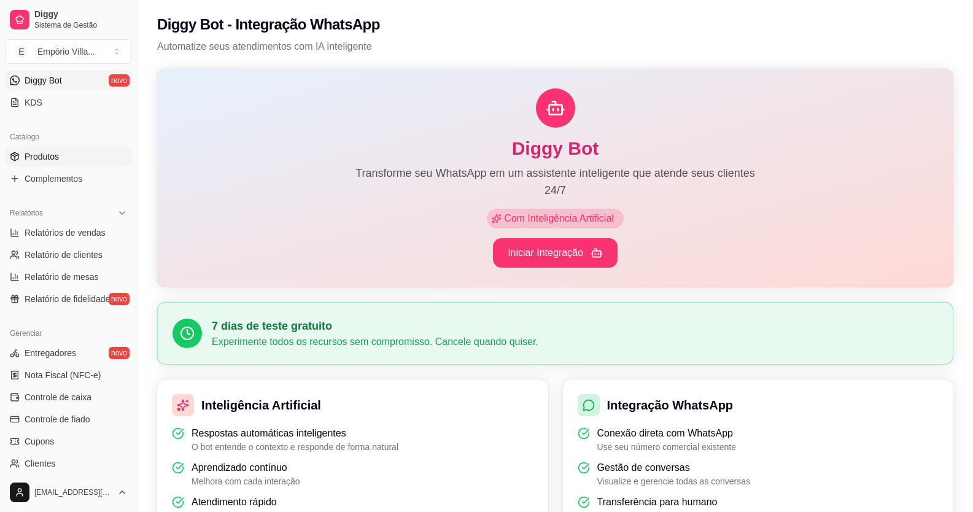
click at [42, 147] on link "Produtos" at bounding box center [68, 157] width 127 height 20
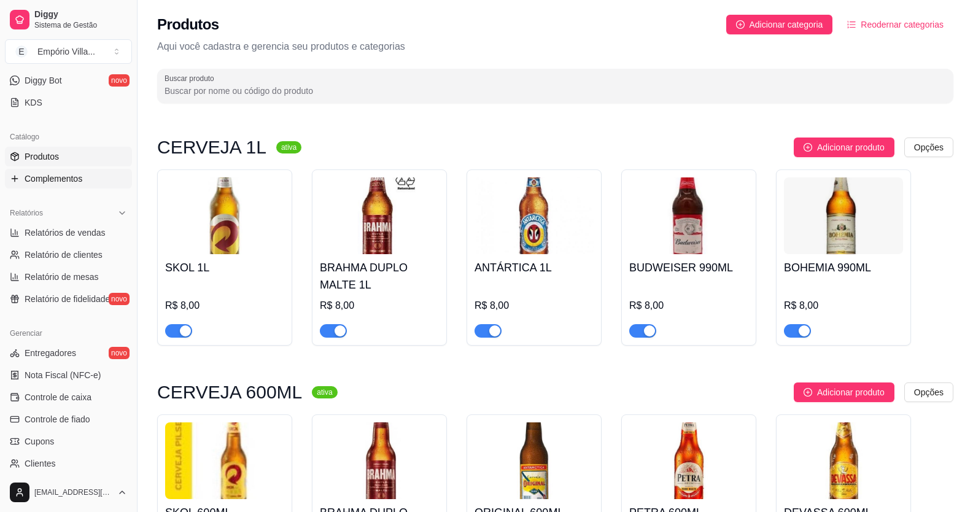
click at [47, 176] on span "Complementos" at bounding box center [54, 178] width 58 height 12
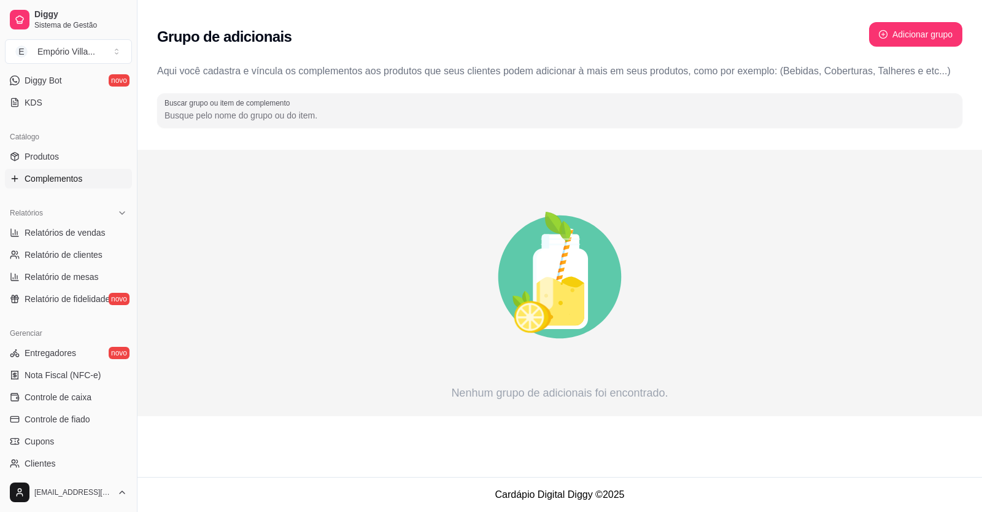
scroll to position [368, 0]
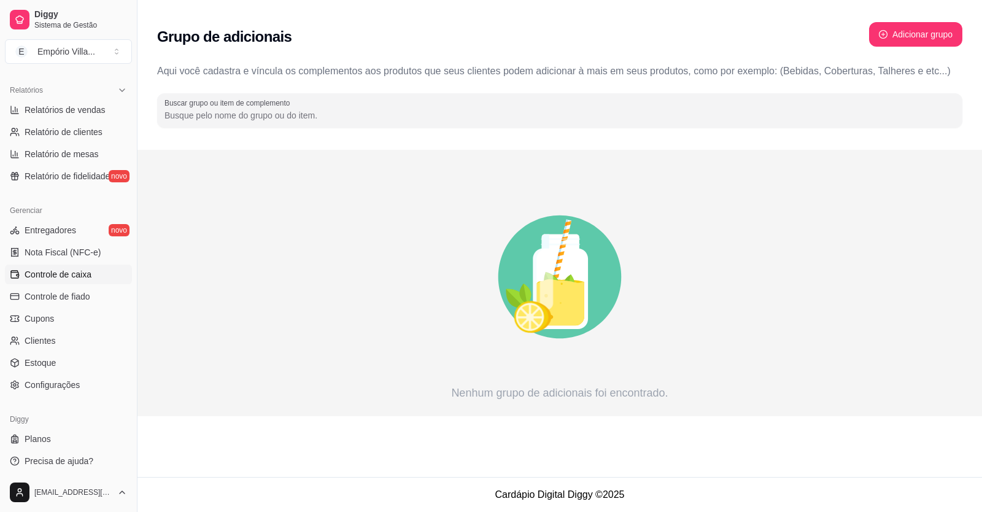
click at [72, 276] on span "Controle de caixa" at bounding box center [58, 274] width 67 height 12
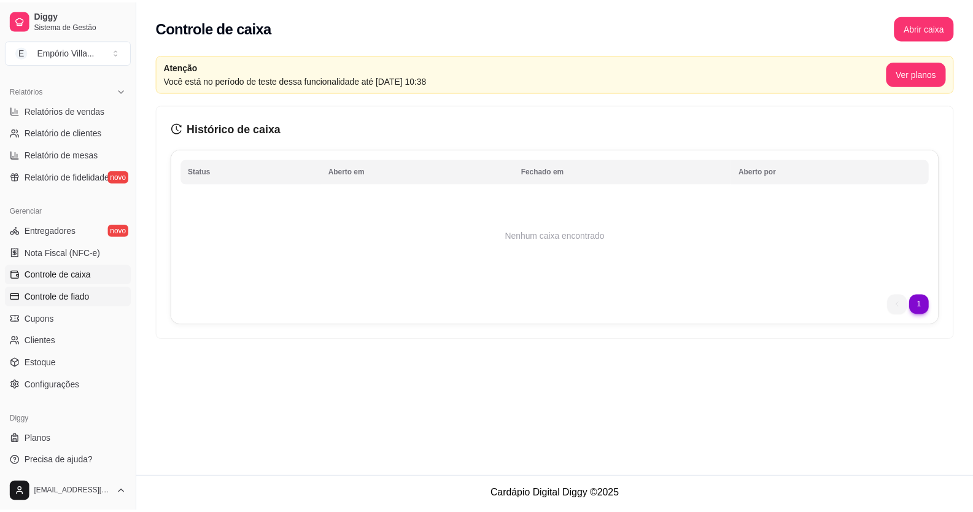
scroll to position [371, 0]
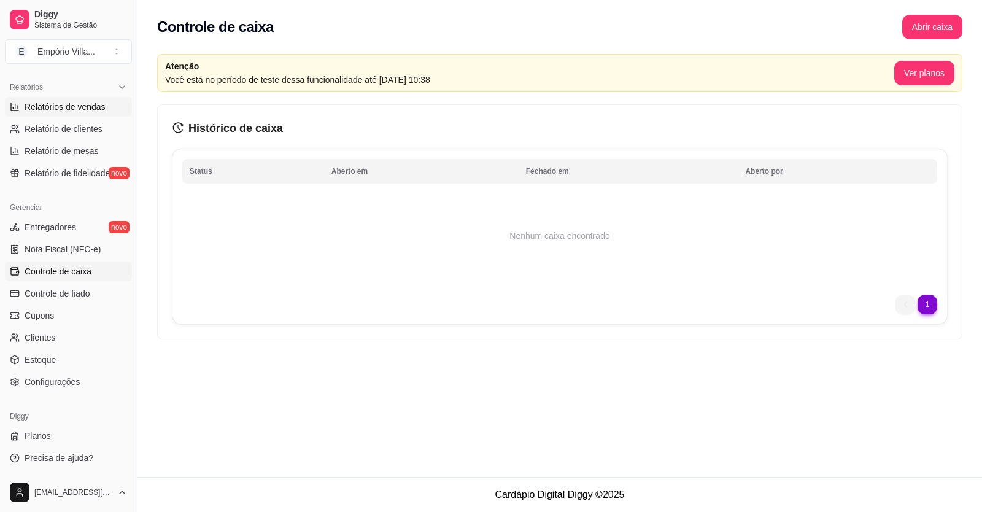
click at [74, 98] on link "Relatórios de vendas" at bounding box center [68, 107] width 127 height 20
select select "ALL"
select select "0"
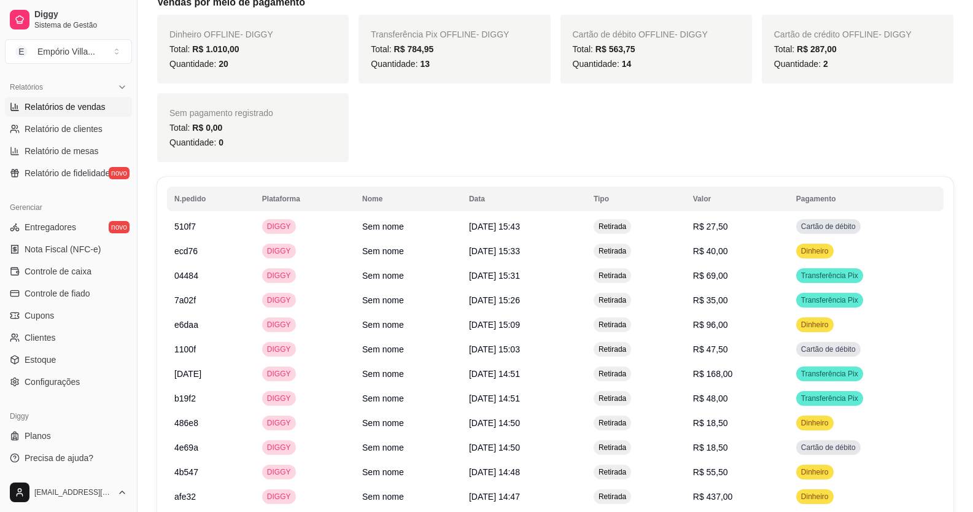
scroll to position [859, 0]
